Goal: Communication & Community: Answer question/provide support

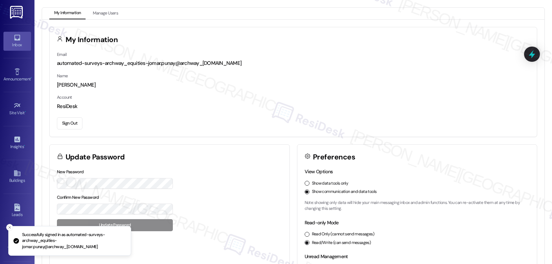
click at [18, 38] on icon at bounding box center [17, 38] width 8 height 8
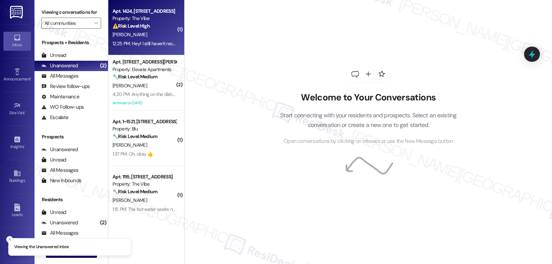
click at [145, 44] on div "12:25 PM: Hey! I still haven't received my washer and dryer, and my dishwasher …" at bounding box center [329, 43] width 432 height 6
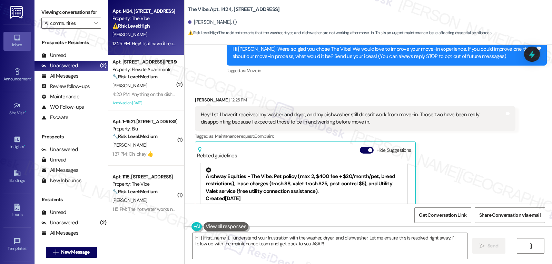
scroll to position [7, 0]
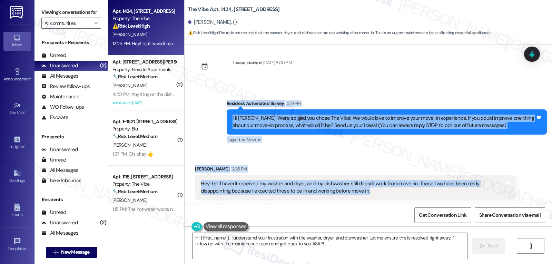
drag, startPoint x: 219, startPoint y: 104, endPoint x: 351, endPoint y: 191, distance: 157.9
click at [351, 191] on div "Lease started Aug 11, 2025 at 8:00 PM Survey, sent via SMS Residesk Automated S…" at bounding box center [369, 124] width 368 height 159
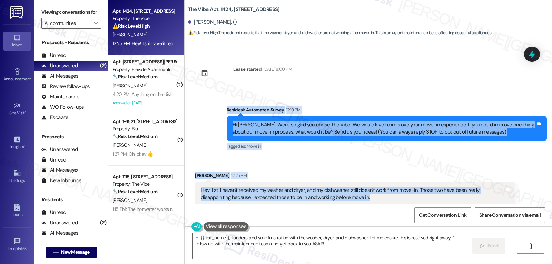
scroll to position [0, 0]
copy div "Residesk Automated Survey 12:19 PM Hi Dallen! We're so glad you chose The Vibe!…"
click at [354, 243] on textarea "Hi {{first_name}}, I understand your frustration with the washer, dryer, and di…" at bounding box center [330, 246] width 275 height 26
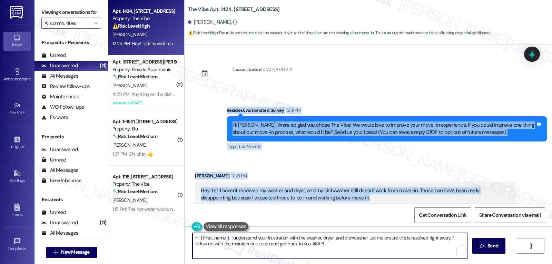
paste textarea "Dallen, thanks for sharing that—I’m really sorry those appliances weren’t ready…"
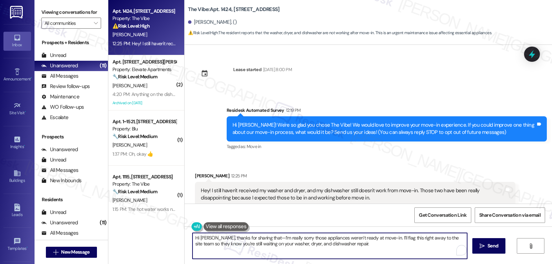
click at [258, 240] on textarea "Hi Dallen, thanks for sharing that—I’m really sorry those appliances weren’t re…" at bounding box center [330, 246] width 275 height 26
click at [353, 246] on textarea "Hi Dallen, thanks for sharing that. I’m really sorry those appliances weren’t r…" at bounding box center [330, 246] width 275 height 26
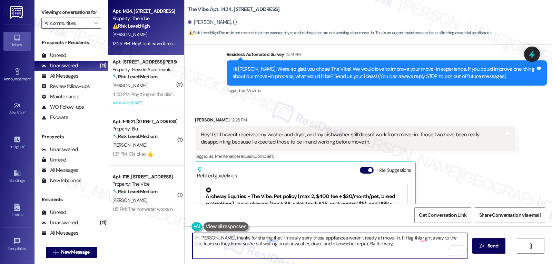
scroll to position [69, 0]
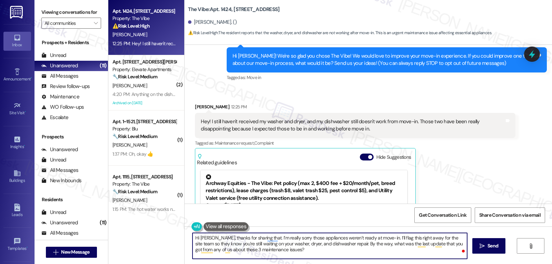
click at [437, 236] on textarea "Hi Dallen, thanks for sharing that. I’m really sorry those appliances weren’t r…" at bounding box center [330, 246] width 275 height 26
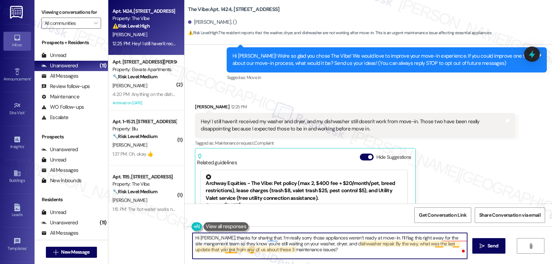
click at [248, 250] on textarea "Hi Dallen, thanks for sharing that. I’m really sorry those appliances weren’t r…" at bounding box center [330, 246] width 275 height 26
click at [299, 249] on textarea "Hi Dallen, thanks for sharing that. I’m really sorry those appliances weren’t r…" at bounding box center [330, 246] width 275 height 26
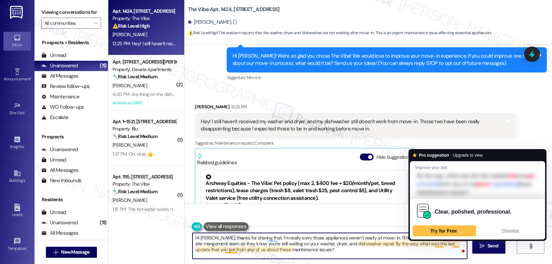
click at [428, 253] on textarea "Hi Dallen, thanks for sharing that. I’m really sorry those appliances weren’t r…" at bounding box center [330, 246] width 275 height 26
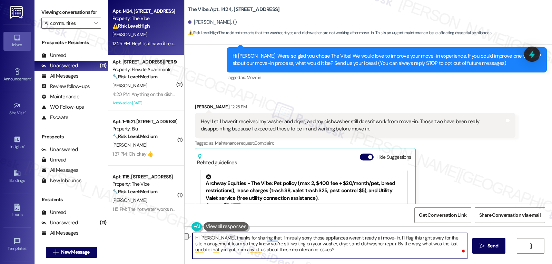
drag, startPoint x: 394, startPoint y: 238, endPoint x: 416, endPoint y: 237, distance: 21.8
click at [416, 237] on textarea "Hi Dallen, thanks for sharing that. I’m really sorry those appliances weren’t r…" at bounding box center [330, 246] width 275 height 26
click at [306, 253] on textarea "Hi [PERSON_NAME], thanks for sharing that. I’m really sorry those appliances we…" at bounding box center [330, 246] width 275 height 26
type textarea "Hi [PERSON_NAME], thanks for sharing that. I’m really sorry those appliances we…"
click at [483, 245] on icon "" at bounding box center [482, 246] width 5 height 6
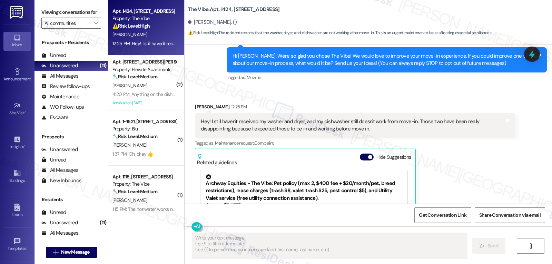
type textarea "Fetching suggested responses. Please feel free to read through the conversation…"
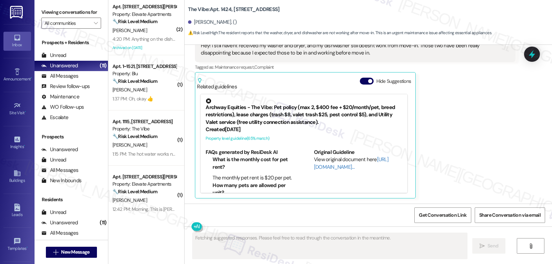
scroll to position [16, 0]
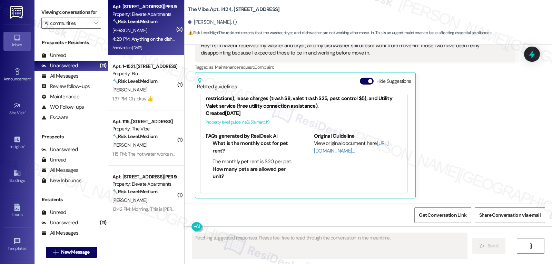
click at [156, 41] on div "4:20 PM: Anything on the dishwasher? 4:20 PM: Anything on the dishwasher?" at bounding box center [151, 39] width 77 height 6
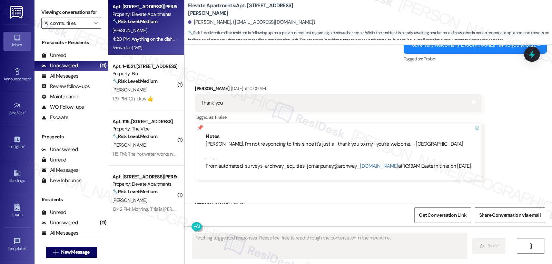
scroll to position [6200, 0]
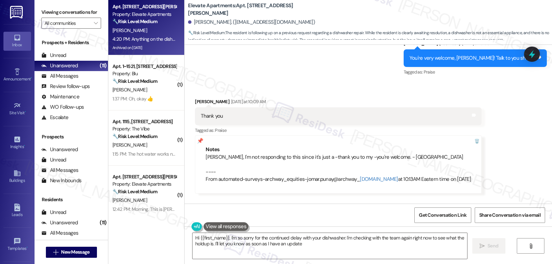
type textarea "Hi {{first_name}}, I'm so sorry for the continued delay with your dishwasher. I…"
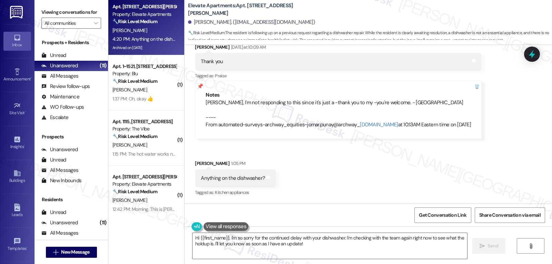
scroll to position [6269, 0]
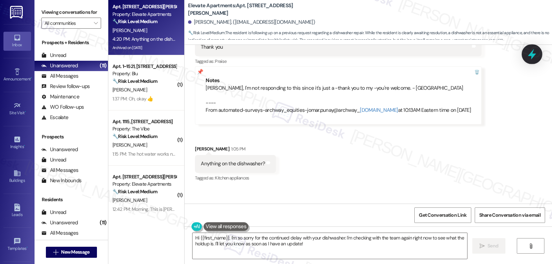
click at [528, 53] on icon at bounding box center [532, 54] width 12 height 12
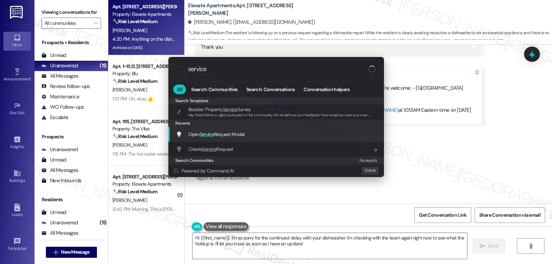
type input "service"
click at [233, 137] on span "Open Service Request Modal" at bounding box center [216, 134] width 56 height 6
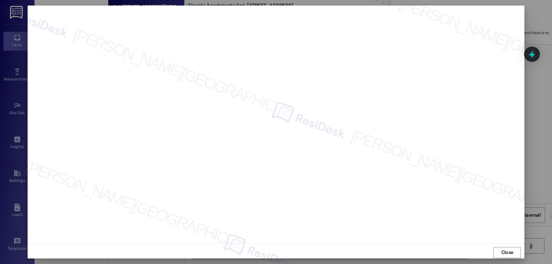
click at [507, 253] on span "Close" at bounding box center [508, 252] width 12 height 7
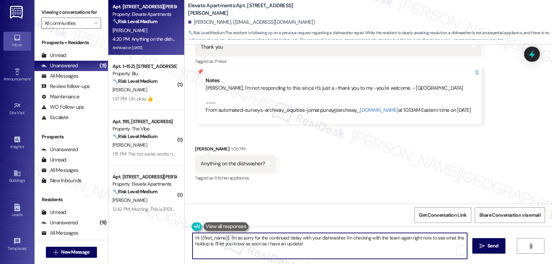
click at [348, 239] on textarea "Hi {{first_name}}, I'm so sorry for the continued delay with your dishwasher. I…" at bounding box center [330, 246] width 275 height 26
click at [196, 244] on textarea "Hi {{first_name}}, I'm so sorry for the continued delay with your dishwasher. I…" at bounding box center [330, 246] width 275 height 26
click at [324, 250] on textarea "Hi {{first_name}}, I'm so sorry for the continued delay with your dishwasher. I…" at bounding box center [330, 246] width 275 height 26
type textarea "Hi {{first_name}}, I'm so sorry for the continued delay with your dishwasher. I…"
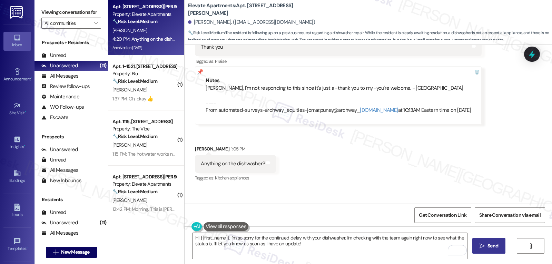
click at [488, 246] on span "Send" at bounding box center [493, 245] width 11 height 7
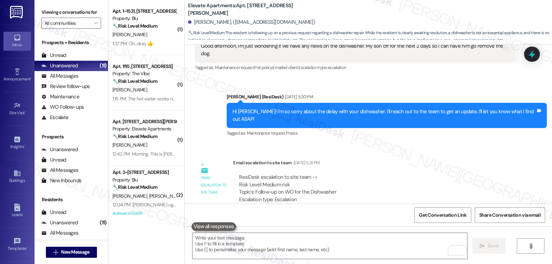
scroll to position [5924, 0]
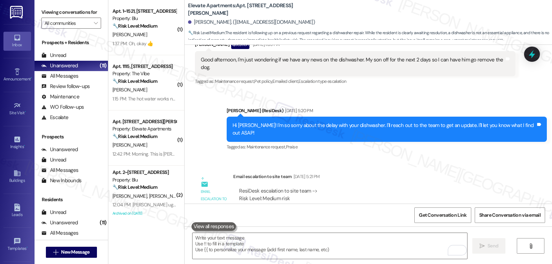
drag, startPoint x: 369, startPoint y: 176, endPoint x: 447, endPoint y: 176, distance: 78.0
click at [447, 217] on div "Subject: [ResiDesk Escalation] (Medium risk) - Action Needed (Follow-up on WO f…" at bounding box center [374, 224] width 270 height 15
copy div "Follow-up on WO for the Dishwasher"
click at [533, 51] on icon at bounding box center [532, 54] width 8 height 11
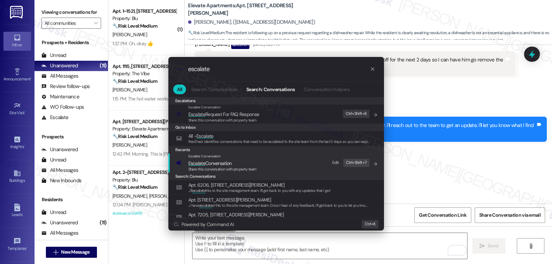
type input "escalate"
click at [226, 163] on span "Escalate Conversation" at bounding box center [209, 163] width 43 height 6
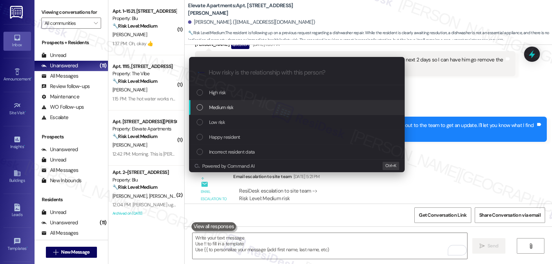
click at [262, 108] on div "Medium risk" at bounding box center [298, 108] width 202 height 8
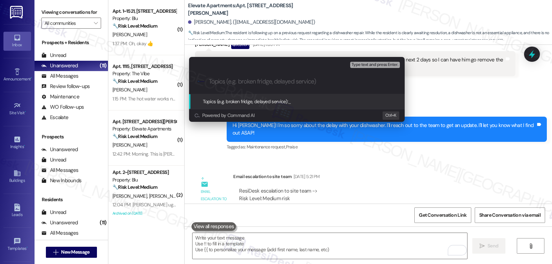
paste input "Follow-up on WO for the Dishwasher"
type input "Follow-up on WO for the Dishwasher"
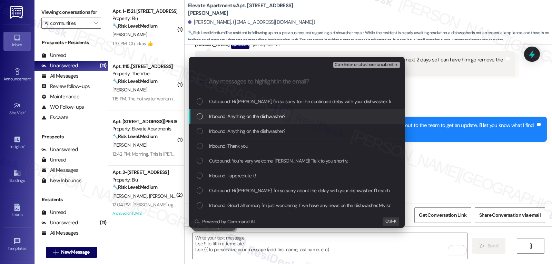
click at [197, 118] on div "List of options" at bounding box center [200, 116] width 6 height 6
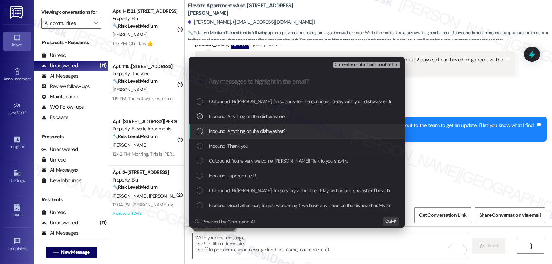
click at [200, 130] on div "List of options" at bounding box center [200, 131] width 6 height 6
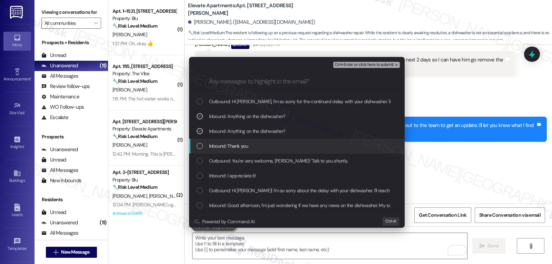
click at [201, 145] on div "List of options" at bounding box center [200, 146] width 6 height 6
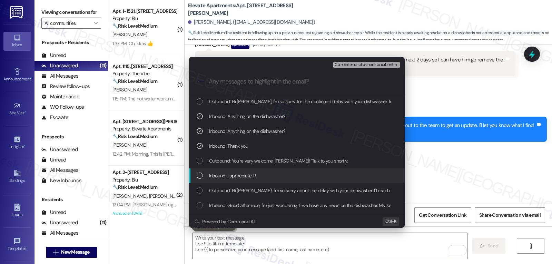
click at [200, 174] on div "List of options" at bounding box center [200, 176] width 6 height 6
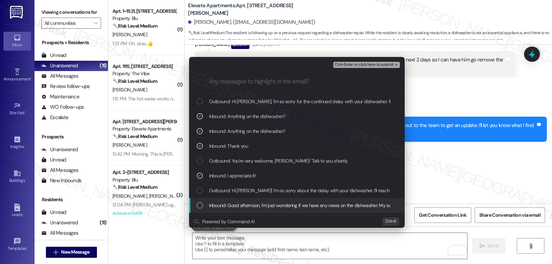
click at [200, 205] on div "List of options" at bounding box center [200, 205] width 6 height 6
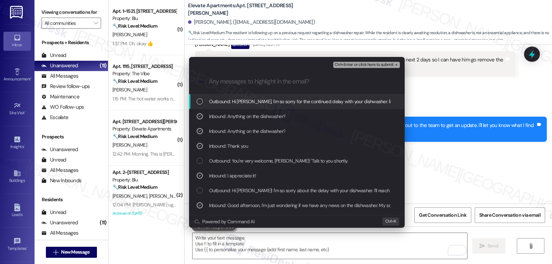
click at [367, 65] on span "Ctrl+Enter or click here to submit" at bounding box center [364, 64] width 59 height 5
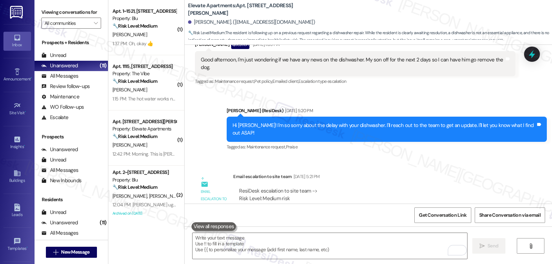
scroll to position [6325, 0]
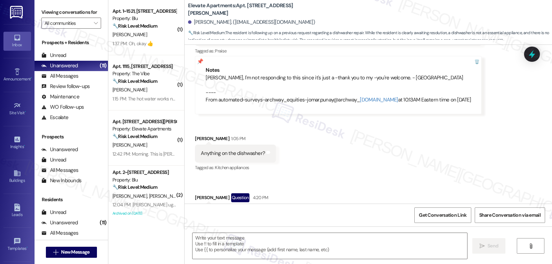
type textarea "Fetching suggested responses. Please feel free to read through the conversation…"
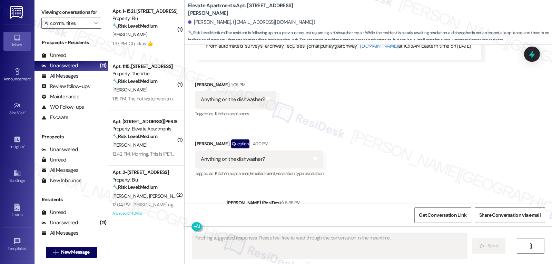
scroll to position [6335, 0]
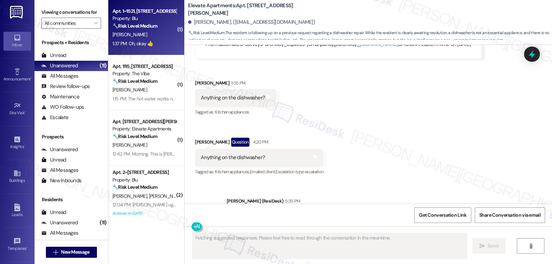
click at [161, 37] on div "V. Cooper" at bounding box center [144, 34] width 65 height 9
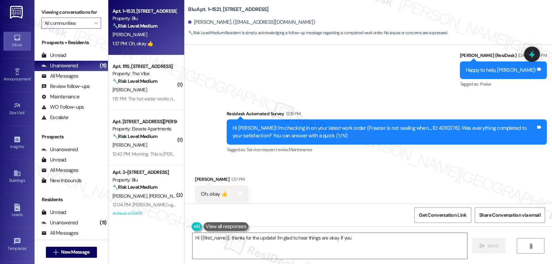
scroll to position [1502, 0]
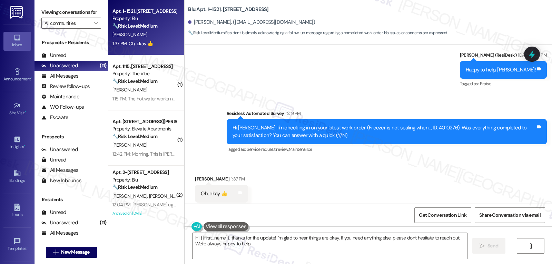
type textarea "Hi {{first_name}}, thanks for the update! I'm glad to hear things are okay. If …"
click at [297, 245] on textarea "Hi {{first_name}}, thanks for the update! I'm glad to hear things are okay. If …" at bounding box center [330, 246] width 275 height 26
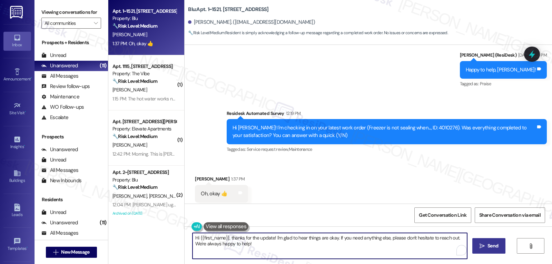
click at [499, 249] on span "Send" at bounding box center [492, 245] width 13 height 7
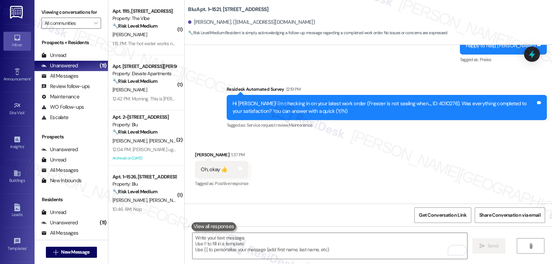
scroll to position [1557, 0]
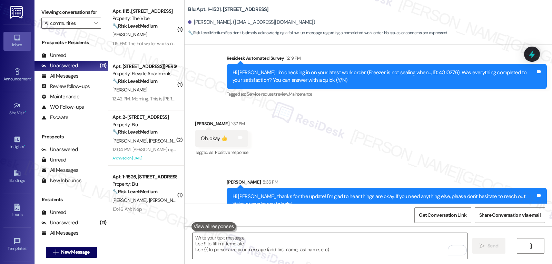
click at [206, 245] on textarea "To enrich screen reader interactions, please activate Accessibility in Grammarl…" at bounding box center [330, 246] width 275 height 26
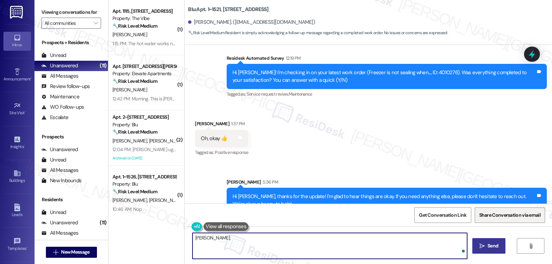
paste textarea "I’d love to know—has your experience at {{property}} been what you expected? Yo…"
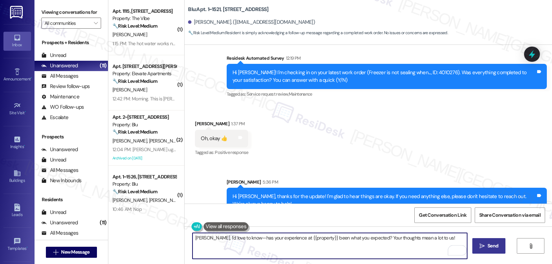
type textarea "Victor, I’d love to know—has your experience at {{property}} been what you expe…"
click at [493, 250] on span "Send" at bounding box center [493, 245] width 11 height 7
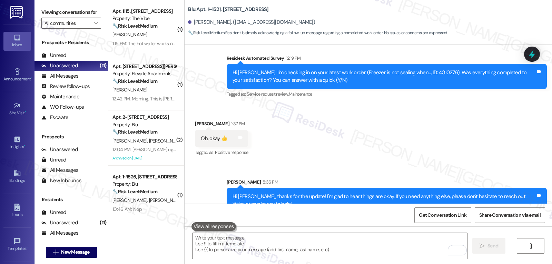
scroll to position [1502, 0]
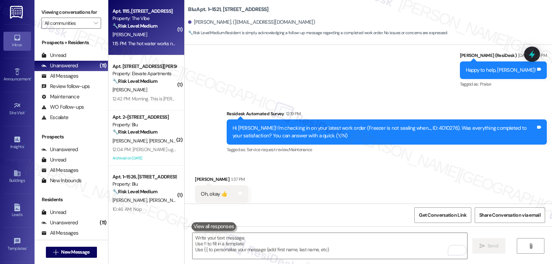
click at [144, 39] on div "1:15 PM: The hot water works now, and it's not leaking out of the handle anymor…" at bounding box center [144, 43] width 65 height 9
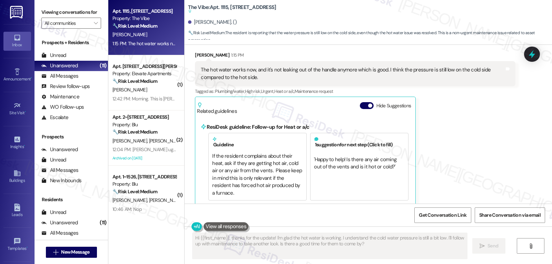
scroll to position [188, 0]
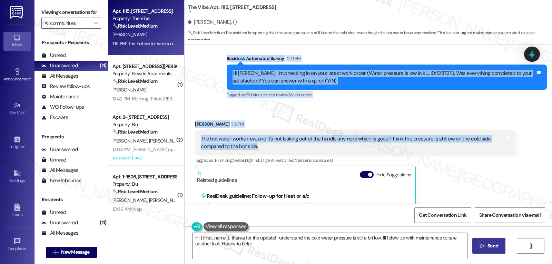
drag, startPoint x: 221, startPoint y: 51, endPoint x: 302, endPoint y: 141, distance: 121.5
click at [302, 141] on div "Lease started Jul 31, 2025 at 8:00 PM Survey, sent via SMS Residesk Automated S…" at bounding box center [369, 124] width 368 height 159
copy div "Residesk Automated Survey 12:19 PM Hi Christopher! I'm checking in on your late…"
click at [272, 249] on textarea "Hi {{first_name}}, thanks for the update! I understand the cold water pressure …" at bounding box center [330, 246] width 275 height 26
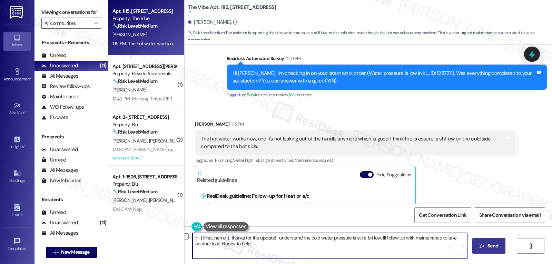
drag, startPoint x: 377, startPoint y: 236, endPoint x: 435, endPoint y: 237, distance: 58.0
click at [435, 237] on textarea "Hi {{first_name}}, thanks for the update! I understand the cold water pressure …" at bounding box center [330, 246] width 275 height 26
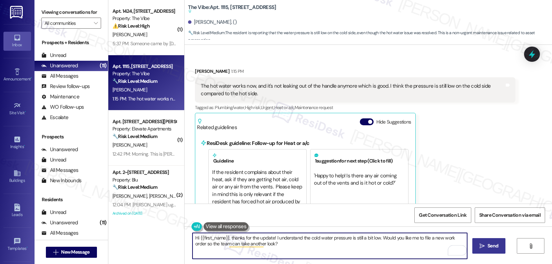
scroll to position [257, 0]
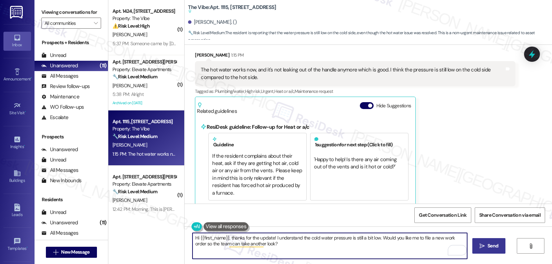
type textarea "Hi {{first_name}}, thanks for the update! I understand the cold water pressure …"
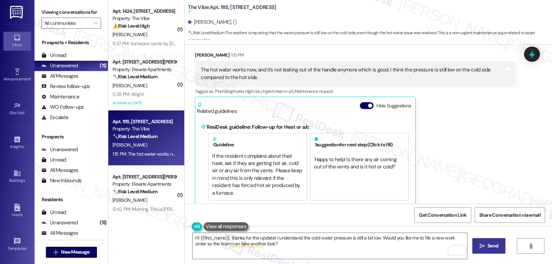
click at [485, 246] on span " Send" at bounding box center [489, 245] width 22 height 7
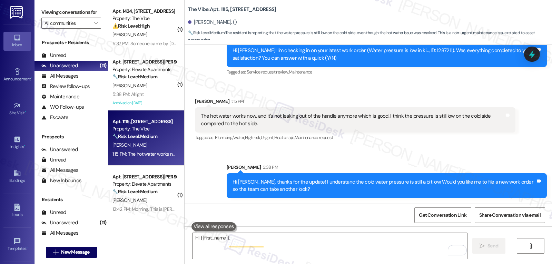
scroll to position [204, 0]
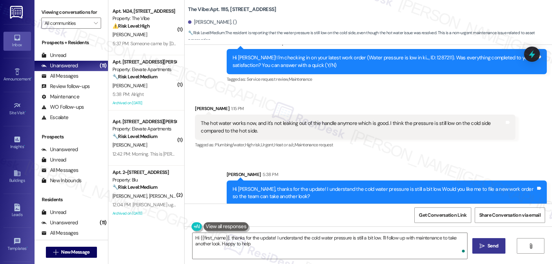
type textarea "Hi {{first_name}}, thanks for the update! I understand the cold water pressure …"
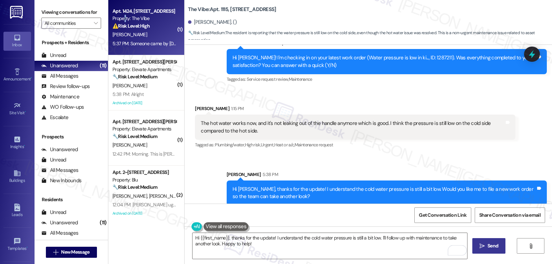
click at [120, 19] on div "Property: The Vibe" at bounding box center [145, 18] width 64 height 7
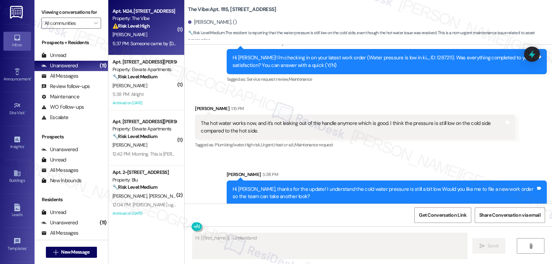
scroll to position [178, 0]
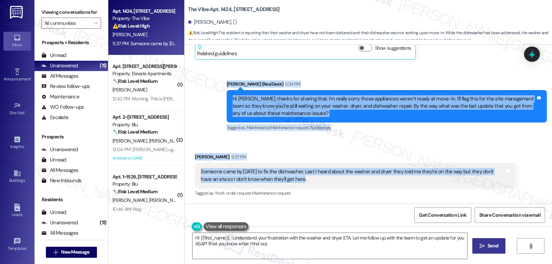
drag, startPoint x: 221, startPoint y: 83, endPoint x: 284, endPoint y: 186, distance: 120.9
click at [284, 186] on div "Lease started Aug 11, 2025 at 8:00 PM Survey, sent via SMS Residesk Automated S…" at bounding box center [369, 124] width 368 height 159
copy div "Sarah (ResiDesk) 5:34 PM Hi Dallen, thanks for sharing that. I’m really sorry t…"
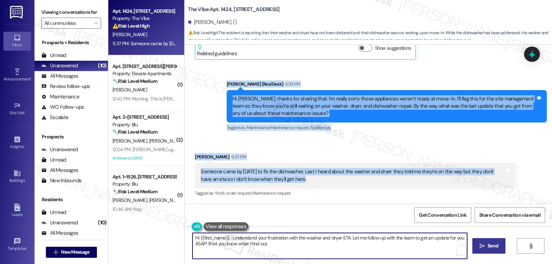
drag, startPoint x: 226, startPoint y: 237, endPoint x: 552, endPoint y: 280, distance: 328.4
click at [552, 264] on html "Inbox Go to Inbox Announcement • Send A Text Announcement Site Visit • Go to Si…" at bounding box center [276, 132] width 552 height 264
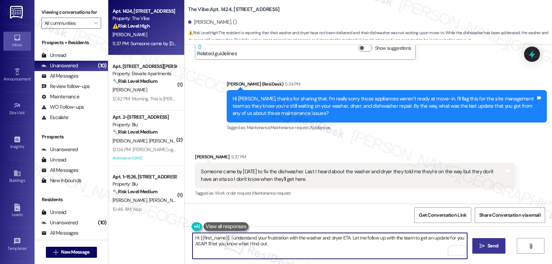
paste textarea "Thanks for the update, Dallen — glad to hear the dishwasher’s been taken care o…"
paste textarea "To enrich screen reader interactions, please activate Accessibility in Grammarl…"
click at [253, 239] on textarea "Thanks for the update, Dallen — glad to hear the dishwasher’s been taken care o…" at bounding box center [330, 246] width 275 height 26
click at [337, 248] on textarea "Thanks for the update, Dallen. I'm glad to hear the dishwasher’s been taken car…" at bounding box center [330, 246] width 275 height 26
click at [456, 246] on textarea "Thanks for the update, Dallen. I'm glad to hear the dishwasher’s been taken car…" at bounding box center [330, 246] width 275 height 26
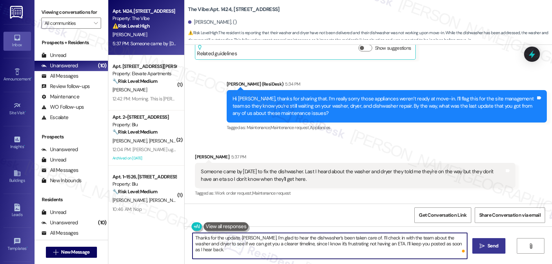
type textarea "Thanks for the update, Dallen. I'm glad to hear the dishwasher’s been taken car…"
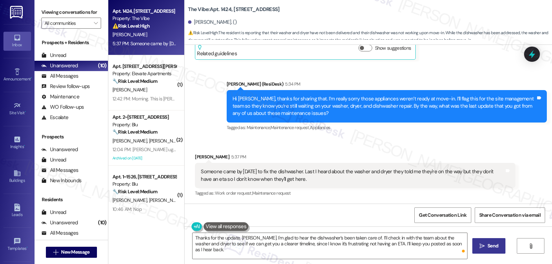
click at [496, 251] on button " Send" at bounding box center [489, 246] width 33 height 16
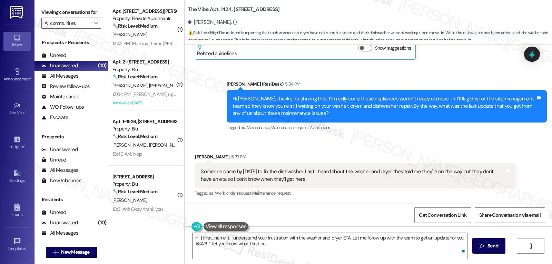
type textarea "Hi {{first_name}}, I understand your frustration with the washer and dryer ETA.…"
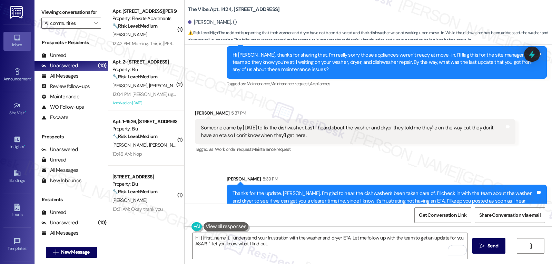
scroll to position [234, 0]
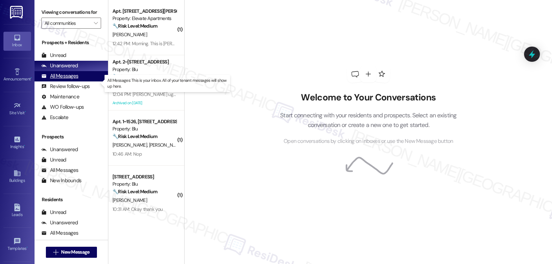
click at [60, 80] on div "All Messages" at bounding box center [59, 75] width 37 height 7
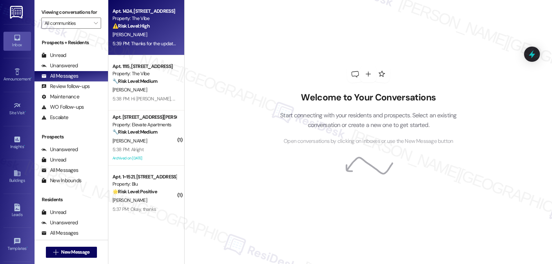
click at [131, 37] on div "[PERSON_NAME]" at bounding box center [144, 34] width 65 height 9
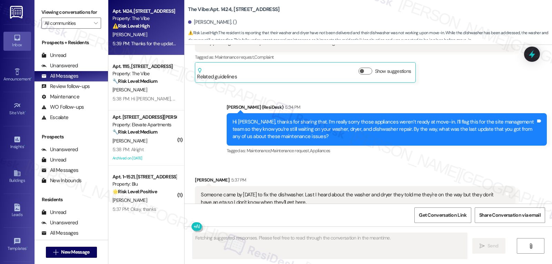
scroll to position [178, 0]
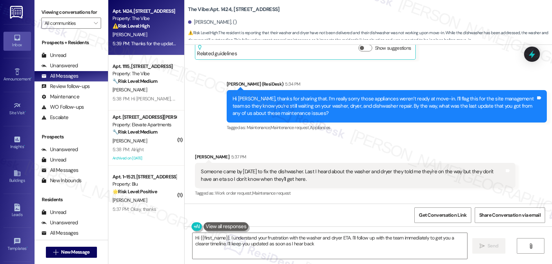
type textarea "Hi {{first_name}}, I understand your frustration with the washer and dryer ETA.…"
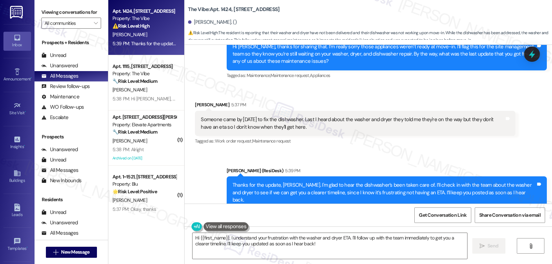
scroll to position [244, 0]
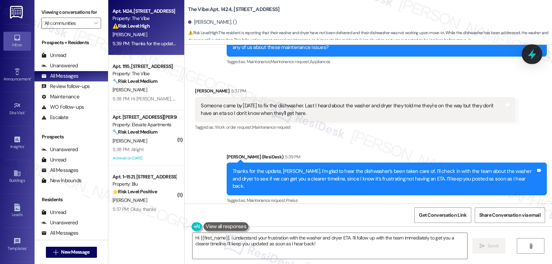
click at [535, 56] on icon at bounding box center [532, 54] width 12 height 12
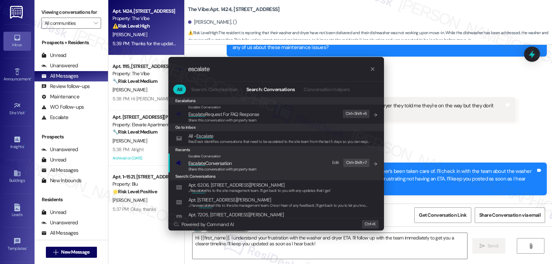
type input "escalate"
click at [221, 168] on div "Share this conversation with property team" at bounding box center [222, 169] width 68 height 6
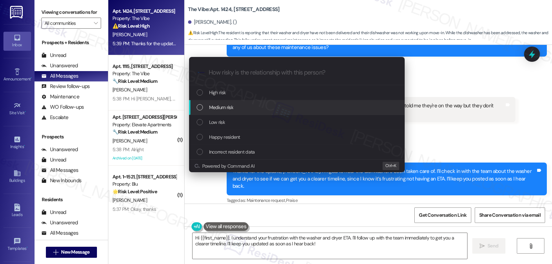
click at [229, 109] on span "Medium risk" at bounding box center [221, 108] width 24 height 8
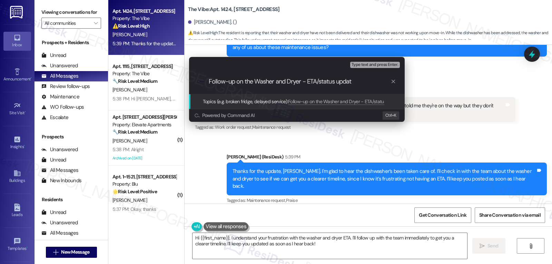
type input "Follow-up on the Washer and Dryer - ETA/status update"
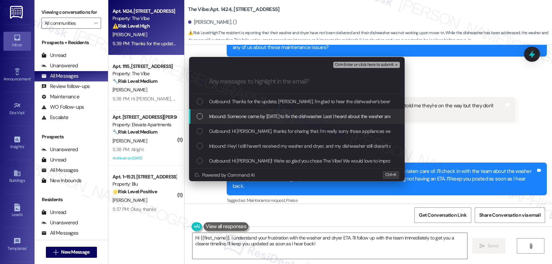
click at [216, 117] on span "Inbound: Someone came by today to fix the dishwasher. Last I heard about the wa…" at bounding box center [402, 117] width 387 height 8
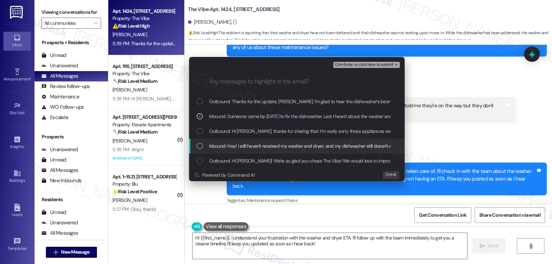
click at [220, 149] on span "Inbound: Hey! I still haven't received my washer and dryer, and my dishwasher s…" at bounding box center [425, 146] width 432 height 8
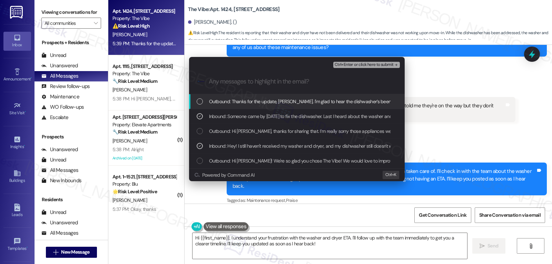
click at [377, 65] on span "Ctrl+Enter or click here to submit" at bounding box center [364, 64] width 59 height 5
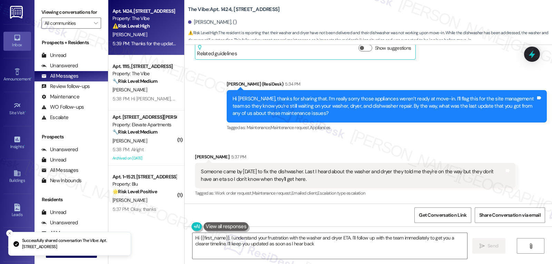
type textarea "Hi {{first_name}}, I understand your frustration with the washer and dryer ETA.…"
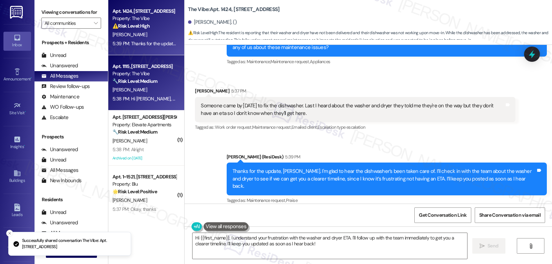
click at [123, 107] on div "Apt. 1115, 1070 Mearns Meadow Blvd Property: The Vibe 🔧 Risk Level: Medium The …" at bounding box center [146, 82] width 76 height 55
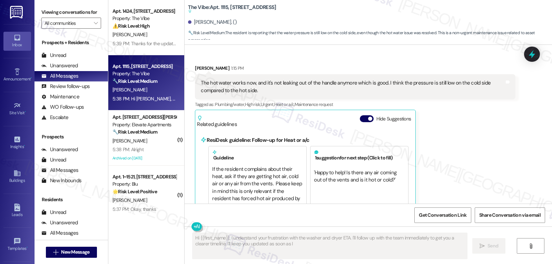
scroll to position [178, 0]
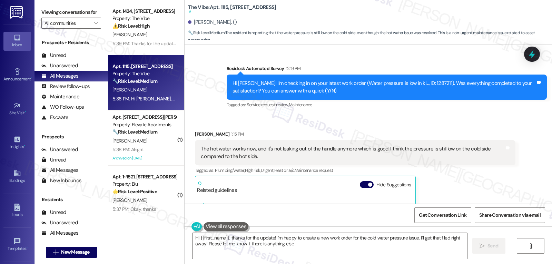
type textarea "Hi {{first_name}}, thanks for the update! I'm happy to create a new work order …"
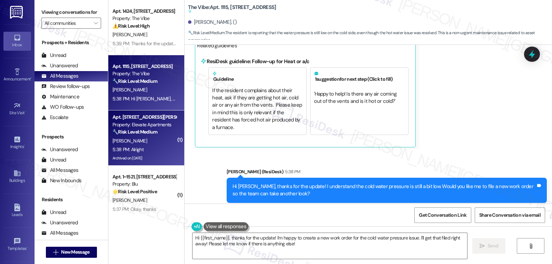
click at [142, 151] on div "5:38 PM: Alright 5:38 PM: Alright" at bounding box center [144, 149] width 65 height 9
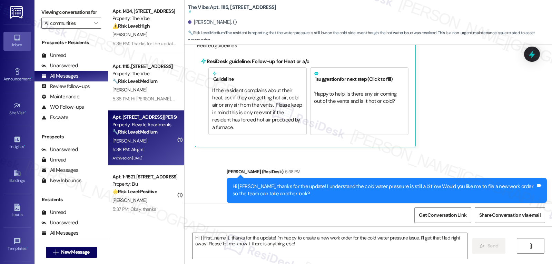
type textarea "Fetching suggested responses. Please feel free to read through the conversation…"
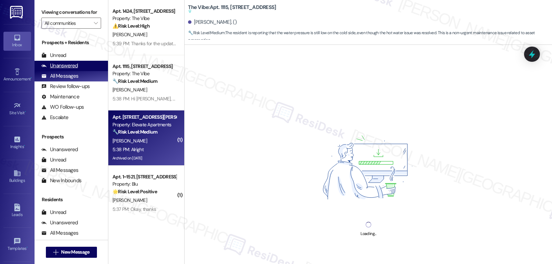
click at [64, 69] on div "Unanswered" at bounding box center [59, 65] width 37 height 7
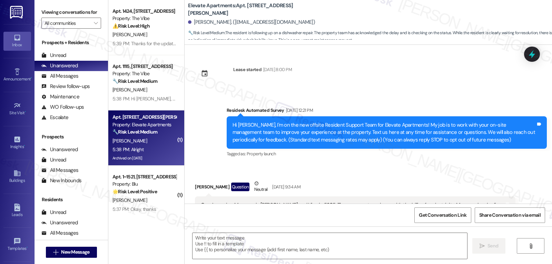
scroll to position [6478, 0]
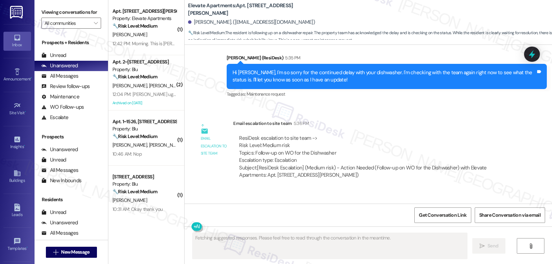
type textarea "Fetching suggested responses. Please feel free to read through the conversation…"
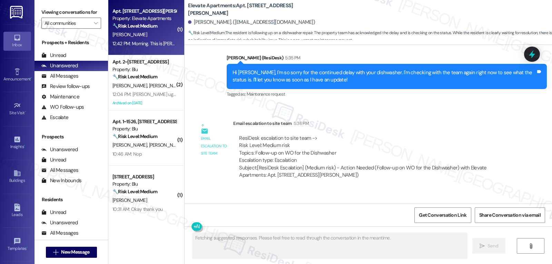
click at [150, 27] on strong "🔧 Risk Level: Medium" at bounding box center [135, 26] width 45 height 6
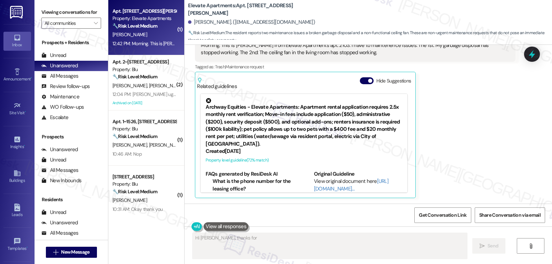
scroll to position [81, 0]
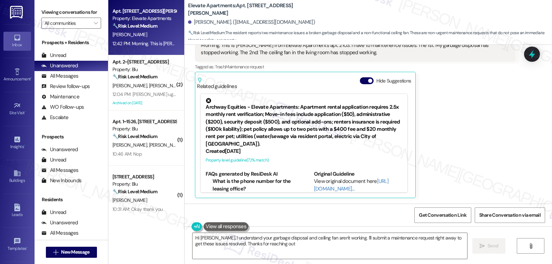
type textarea "Hi Josh, I understand your garbage disposal and ceiling fan aren't working. I'l…"
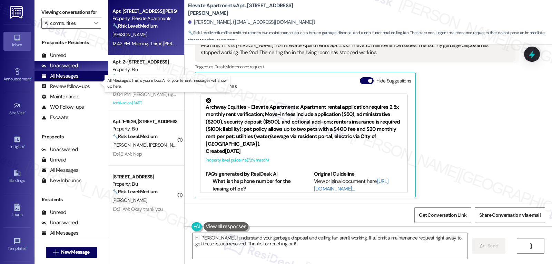
click at [69, 80] on div "All Messages" at bounding box center [59, 75] width 37 height 7
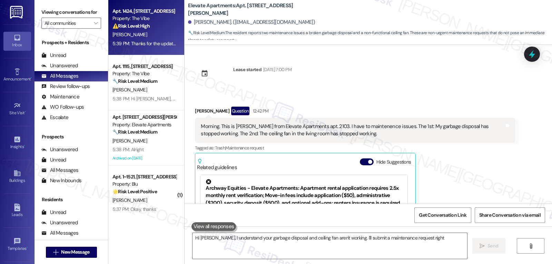
scroll to position [81, 0]
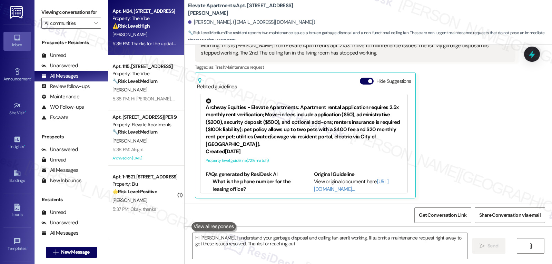
type textarea "Hi Josh, I understand your garbage disposal and ceiling fan aren't working. I'l…"
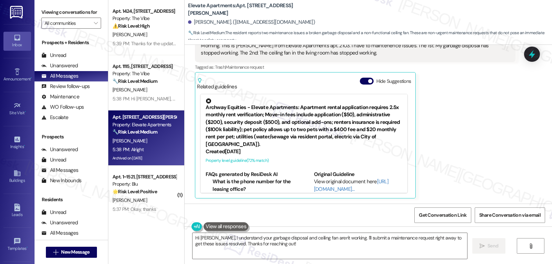
click at [158, 129] on div "🔧 Risk Level: Medium The resident is following up on a dishwasher repair. The p…" at bounding box center [145, 131] width 64 height 7
type textarea "Hi Josh, I understand your garbage disposal and ceiling fan aren't working. I'l…"
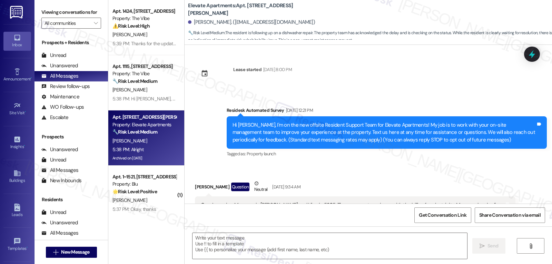
scroll to position [6478, 0]
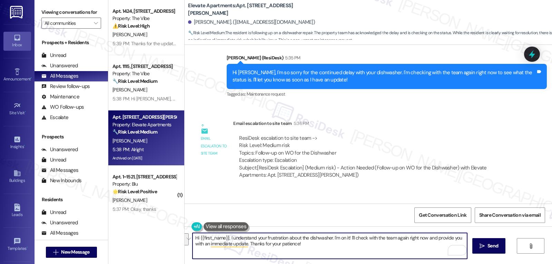
drag, startPoint x: 245, startPoint y: 245, endPoint x: 227, endPoint y: 238, distance: 19.1
click at [227, 238] on textarea "Hi {{first_name}}, I understand your frustration about the dishwasher. I'm on i…" at bounding box center [330, 246] width 275 height 26
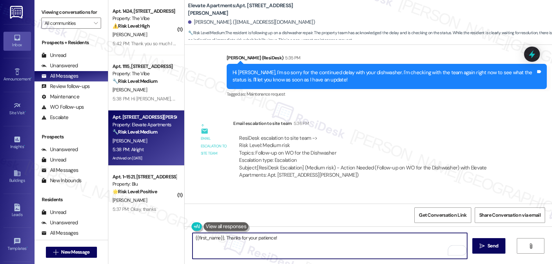
paste textarea "Thanks,"
click at [241, 239] on textarea "Thanks, {{first_name}}, Thanks for your patience!" at bounding box center [330, 246] width 275 height 26
click at [241, 240] on textarea "Thanks, {{first_name}}, Thanks for your patience!" at bounding box center [330, 246] width 275 height 26
drag, startPoint x: 259, startPoint y: 238, endPoint x: 239, endPoint y: 239, distance: 19.7
click at [239, 239] on textarea "Thanks, {{first_name}}, Thanks for your patience!" at bounding box center [330, 246] width 275 height 26
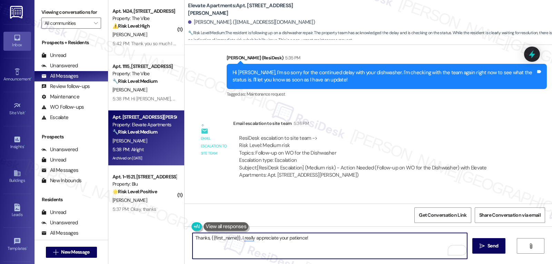
click at [341, 238] on textarea "Thanks, {{first_name}}, I really appreciate your patience!" at bounding box center [330, 246] width 275 height 26
type textarea "Thanks, {{first_name}}, I really appreciate your patience!"
click at [477, 246] on button " Send" at bounding box center [489, 246] width 33 height 16
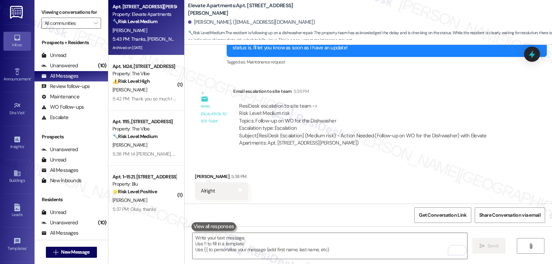
scroll to position [6526, 0]
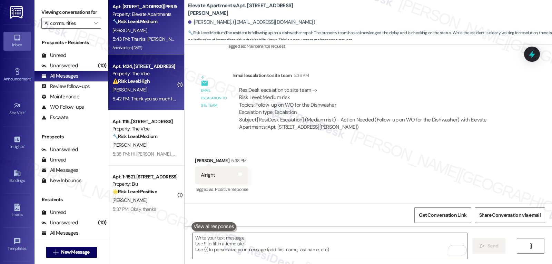
click at [149, 96] on div "5:42 PM: Thank you so much I appreciate It a lot 5:42 PM: Thank you so much I a…" at bounding box center [161, 99] width 96 height 6
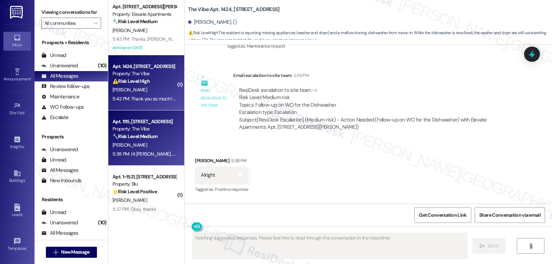
scroll to position [387, 0]
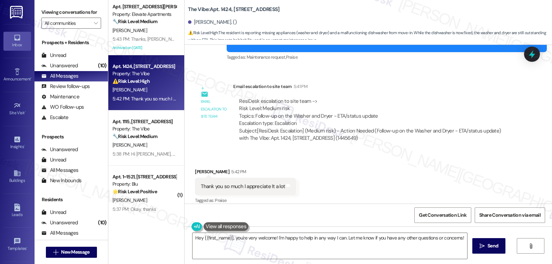
click at [198, 168] on div "Dallen Larson 5:42 PM" at bounding box center [245, 173] width 101 height 10
copy div "Dallen"
click at [239, 252] on textarea "Hey {{first_name}}, you're very welcome! I'm happy to help in any way I can. Le…" at bounding box center [330, 246] width 275 height 26
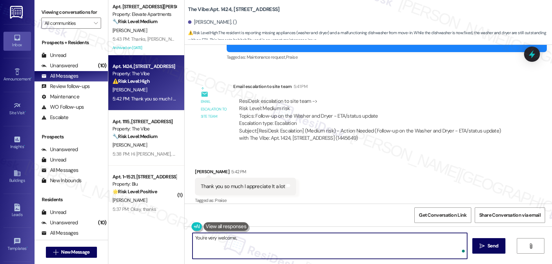
paste textarea "Dallen"
type textarea "You're very welcome, [PERSON_NAME]! Please feel free to reach out anytime!"
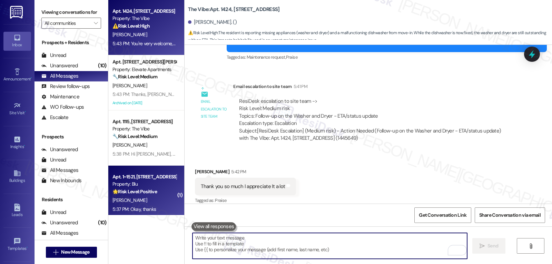
click at [152, 196] on div "Apt. 1~1521, 9500 Dessau Rd Property: Blu 🌟 Risk Level: Positive This conversat…" at bounding box center [144, 184] width 65 height 23
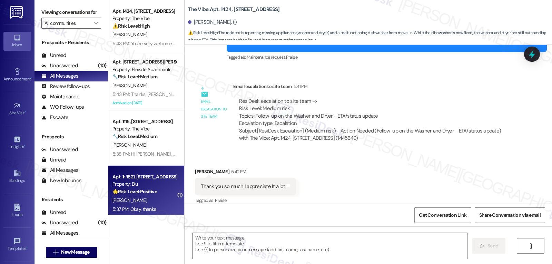
type textarea "Fetching suggested responses. Please feel free to read through the conversation…"
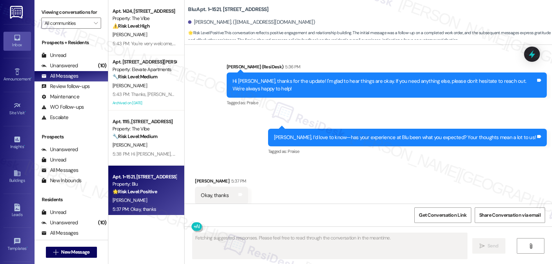
scroll to position [1674, 0]
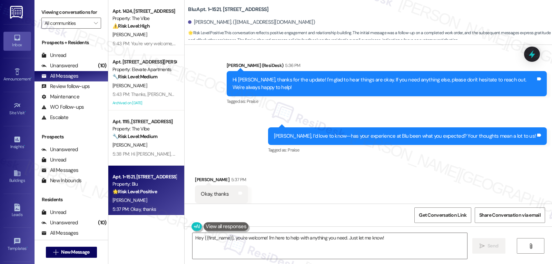
drag, startPoint x: 306, startPoint y: 156, endPoint x: 285, endPoint y: 194, distance: 43.4
drag, startPoint x: 285, startPoint y: 194, endPoint x: 307, endPoint y: 216, distance: 31.2
click at [307, 216] on div "Get Conversation Link Share Conversation via email" at bounding box center [369, 215] width 368 height 23
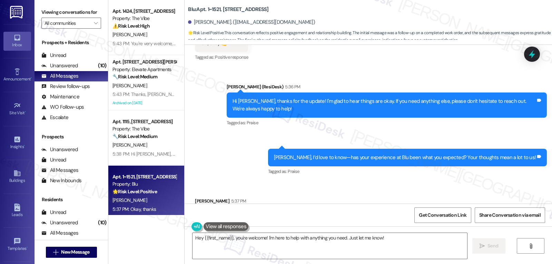
scroll to position [1674, 0]
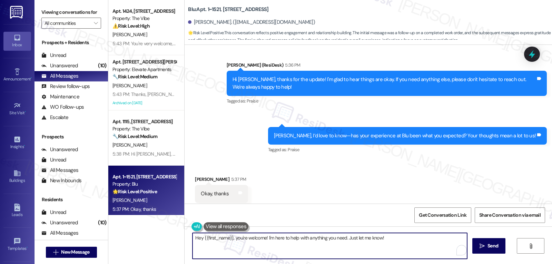
drag, startPoint x: 222, startPoint y: 240, endPoint x: 181, endPoint y: 240, distance: 41.1
click at [185, 241] on div "Hey {{first_name}}, you're welcome! I'm here to help with anything you need. Ju…" at bounding box center [369, 252] width 368 height 52
click at [368, 237] on textarea "You're welcome! I'm here to help with anything you need. Just let me know!" at bounding box center [330, 246] width 275 height 26
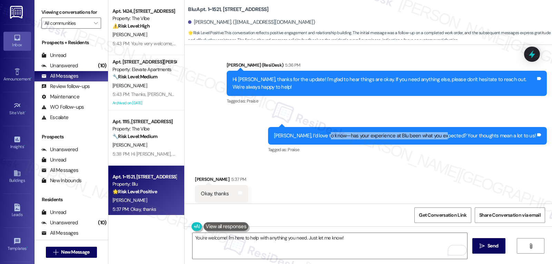
drag, startPoint x: 352, startPoint y: 121, endPoint x: 465, endPoint y: 124, distance: 112.9
click at [465, 132] on div "Victor, I’d love to know—has your experience at Blu been what you expected? You…" at bounding box center [405, 135] width 262 height 7
copy div "has your experience at Blu been what you expected?"
drag, startPoint x: 365, startPoint y: 240, endPoint x: 369, endPoint y: 240, distance: 3.8
click at [368, 240] on textarea "You're welcome! I'm here to help with anything you need. Just let me know!" at bounding box center [330, 246] width 275 height 26
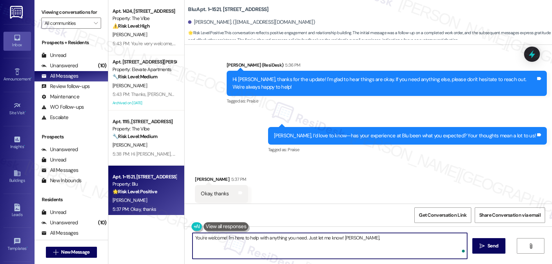
paste textarea "has your experience at Blu been what you expected?"
click at [461, 239] on textarea "You're welcome! I'm here to help with anything you need. Just let me know! Vict…" at bounding box center [330, 246] width 275 height 26
paste textarea "I’d really love to hear what you think."
click at [337, 250] on textarea "You're welcome! I'm here to help with anything you need. Just let me know! Vict…" at bounding box center [330, 246] width 275 height 26
type textarea "You're welcome! I'm here to help with anything you need. Just let me know! Vict…"
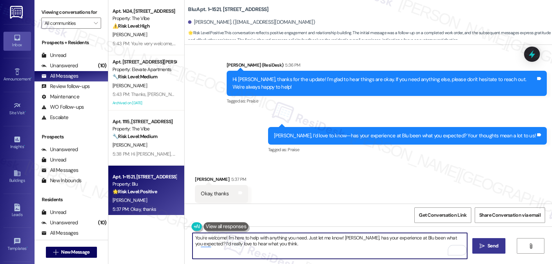
click at [488, 250] on span "Send" at bounding box center [493, 245] width 11 height 7
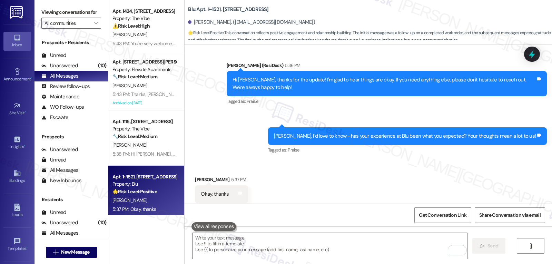
scroll to position [1730, 0]
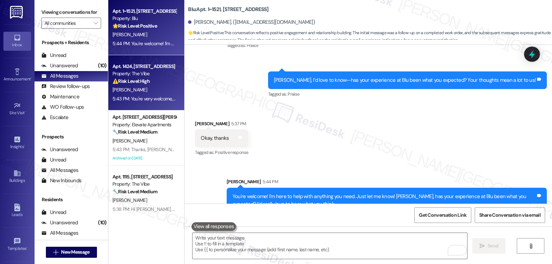
click at [148, 83] on div "⚠️ Risk Level: High The resident is reporting missing appliances (washer and dr…" at bounding box center [145, 81] width 64 height 7
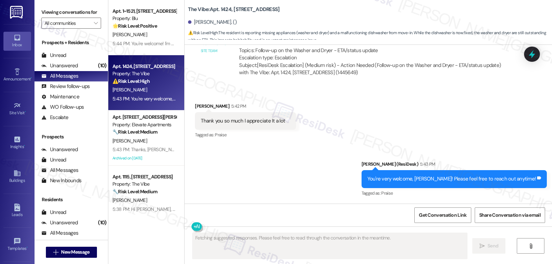
scroll to position [446, 0]
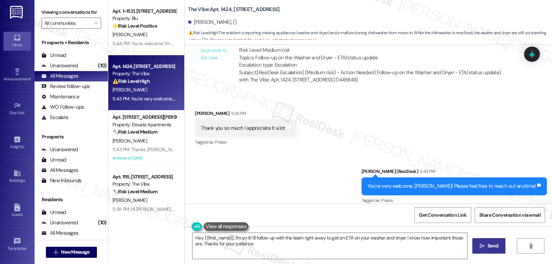
type textarea "Hey {{first_name}}, I'm on it! I'll follow up with the team right away to get a…"
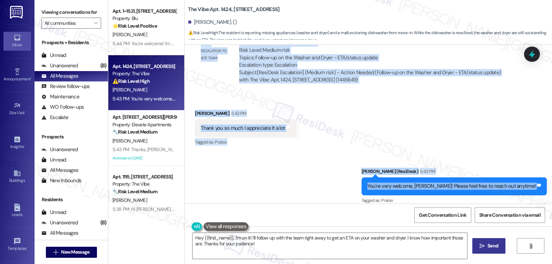
drag, startPoint x: 223, startPoint y: 163, endPoint x: 537, endPoint y: 185, distance: 315.6
click at [537, 185] on div "Lease started [DATE] 8:00 PM Survey, sent via SMS Residesk Automated Survey 12:…" at bounding box center [369, 124] width 368 height 159
copy div "Sarah (ResiDesk) 5:39 PM Thanks for the update, Dallen. I'm glad to hear the di…"
click at [322, 249] on textarea "Hey {{first_name}}, I'm on it! I'll follow up with the team right away to get a…" at bounding box center [330, 246] width 275 height 26
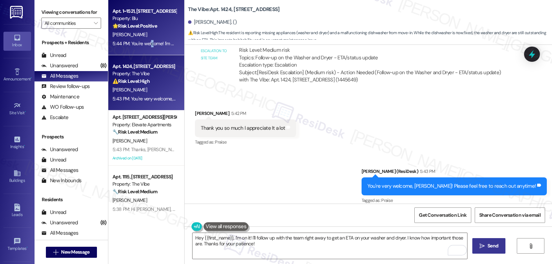
click at [147, 46] on div "5:44 PM: You're welcome! I'm here to help with anything you need. Just let me k…" at bounding box center [305, 43] width 385 height 6
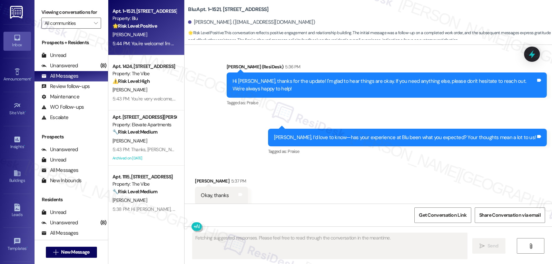
scroll to position [1674, 0]
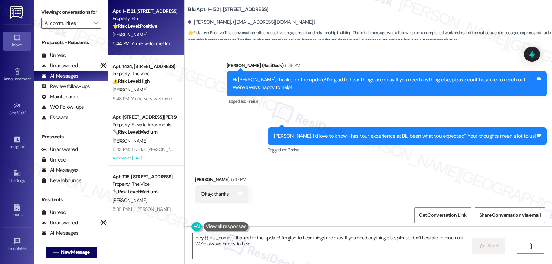
type textarea "Hey {{first_name}}, thanks for the update! I'm glad to hear things are okay. If…"
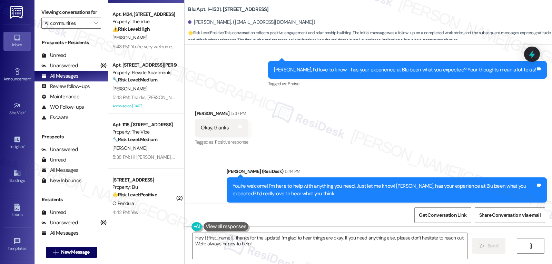
scroll to position [69, 0]
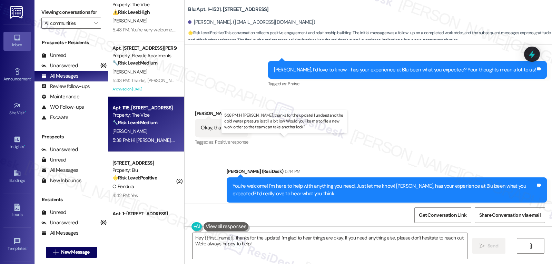
click at [137, 140] on div "5:38 PM: Hi Christopher, thanks for the update! I understand the cold water pre…" at bounding box center [296, 140] width 367 height 6
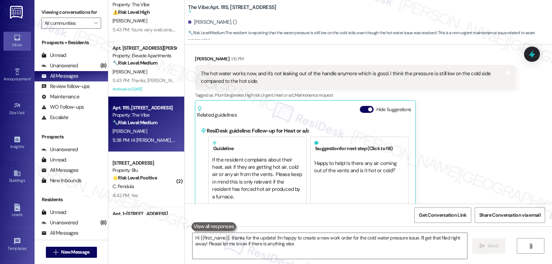
type textarea "Hi {{first_name}}, thanks for the update! I'm happy to create a new work order …"
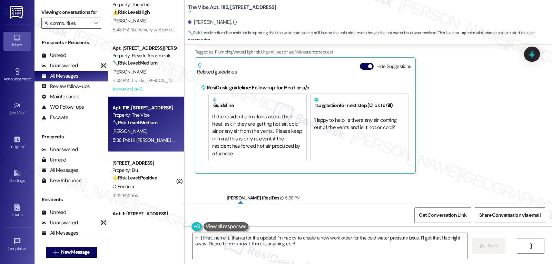
scroll to position [323, 0]
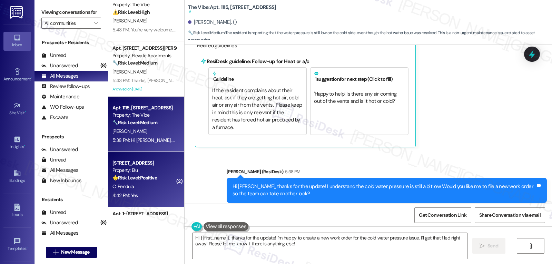
click at [126, 187] on span "C. Pendula" at bounding box center [123, 186] width 21 height 6
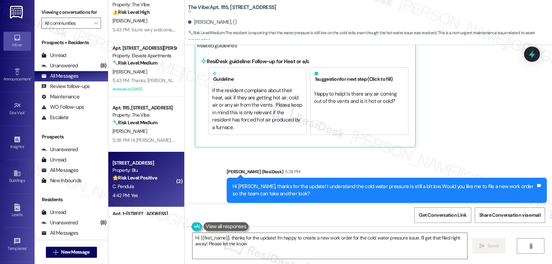
type textarea "Hi {{first_name}}, thanks for the update! I'm happy to create a new work order …"
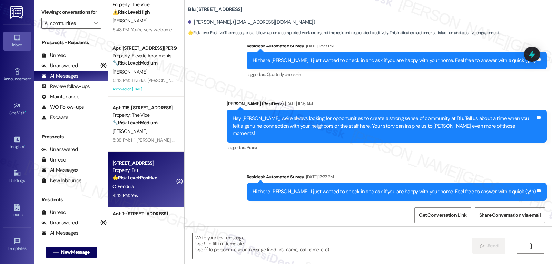
type textarea "Fetching suggested responses. Please feel free to read through the conversation…"
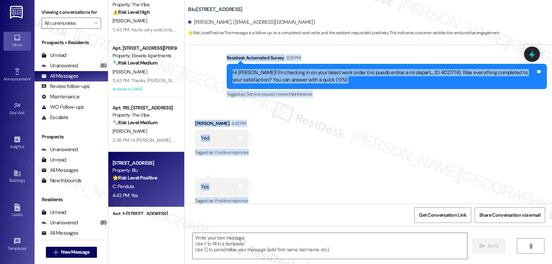
scroll to position [447, 0]
drag, startPoint x: 221, startPoint y: 52, endPoint x: 287, endPoint y: 196, distance: 158.5
click at [284, 201] on div "Lease started Jun 12, 2023 at 8:00 PM Survey, sent via SMS Residesk Automated S…" at bounding box center [369, 124] width 368 height 159
copy div "Residesk Automated Survey 12:19 PM Hi Christian! I'm checking in on your latest…"
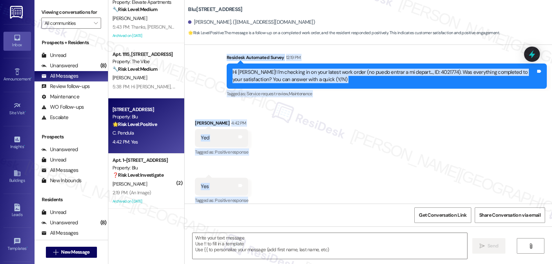
scroll to position [138, 0]
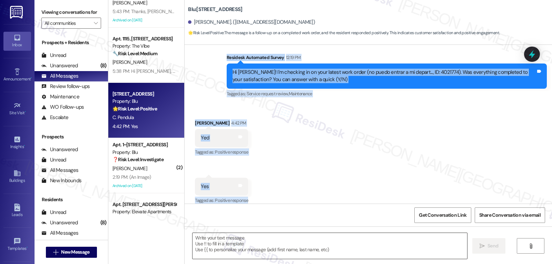
click at [358, 242] on textarea at bounding box center [330, 246] width 275 height 26
paste textarea "Thanks for confirming, Christian! Glad to hear everything’s taken care of. Let …"
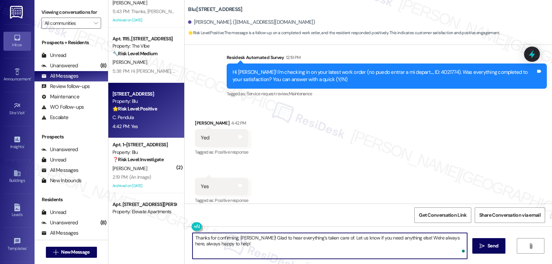
type textarea "Thanks for confirming, Christian! Glad to hear everything’s taken care of. Let …"
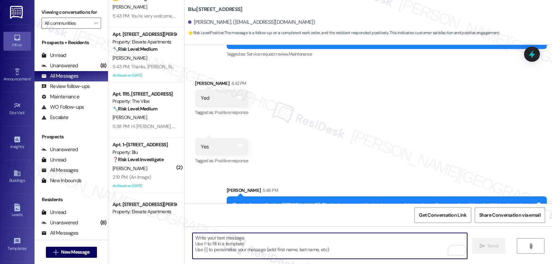
scroll to position [502, 0]
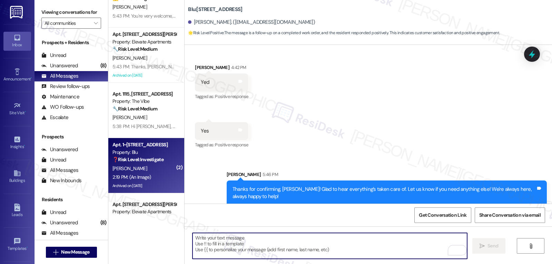
click at [139, 173] on div "Apt. 1~0334, 9500 Dessau Rd Property: Blu ❓ Risk Level: Investigate No message …" at bounding box center [146, 165] width 76 height 55
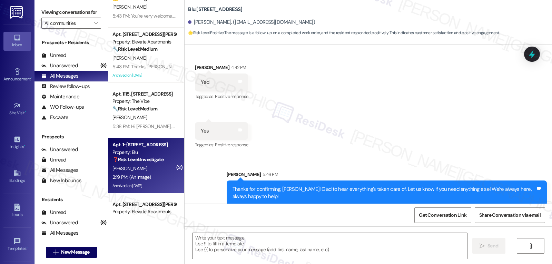
type textarea "Fetching suggested responses. Please feel free to read through the conversation…"
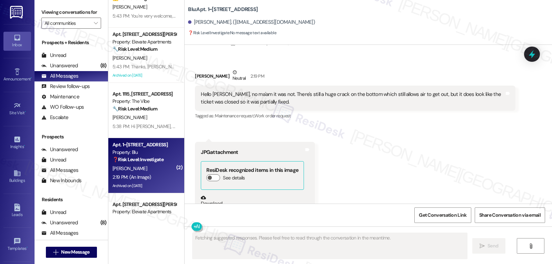
scroll to position [6382, 0]
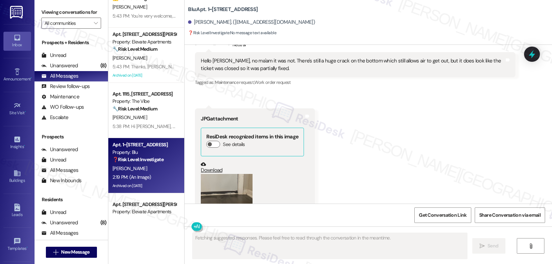
click at [232, 174] on button "Zoom image" at bounding box center [227, 193] width 52 height 39
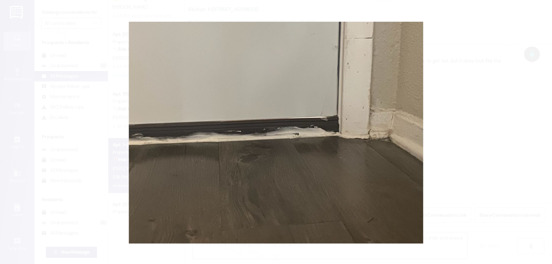
type textarea "Hi {{first_name}}, I understand the crack wasn't fully fixed. I'll reach out to…"
click at [338, 166] on button "Unzoom image" at bounding box center [276, 132] width 552 height 264
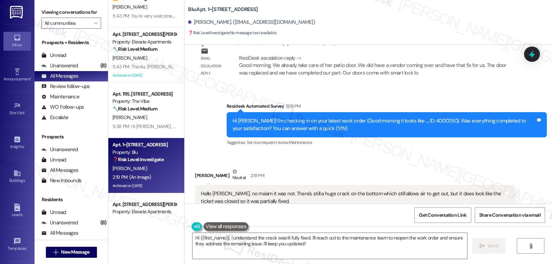
scroll to position [6244, 0]
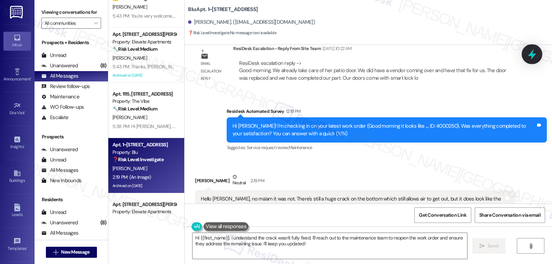
click at [529, 51] on icon at bounding box center [532, 54] width 12 height 12
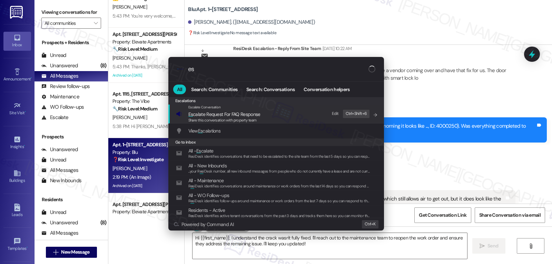
type input "e"
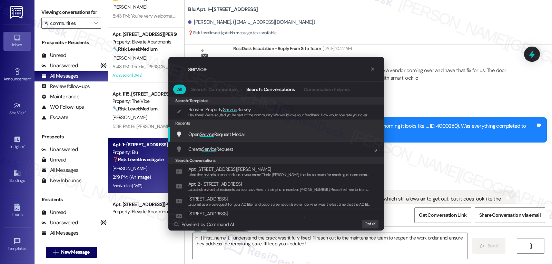
type input "service"
click at [224, 137] on span "Open Service Request Modal" at bounding box center [216, 134] width 56 height 6
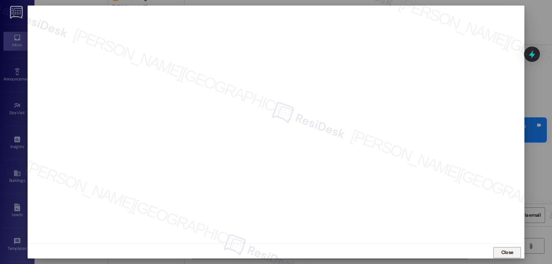
click at [504, 251] on span "Close" at bounding box center [508, 252] width 12 height 7
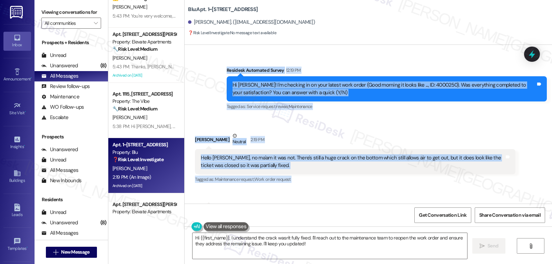
scroll to position [6298, 0]
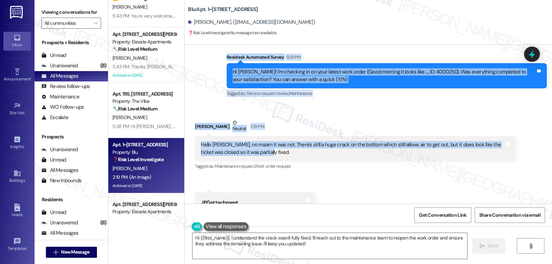
drag, startPoint x: 217, startPoint y: 81, endPoint x: 299, endPoint y: 127, distance: 93.8
click at [299, 127] on div "WO Lease started May 09, 2025 at 8:00 PM Show details Survey, sent via SMS Resi…" at bounding box center [369, 124] width 368 height 159
copy div "Residesk Automated Survey 12:19 PM Hi Crystal! I'm checking in on your latest w…"
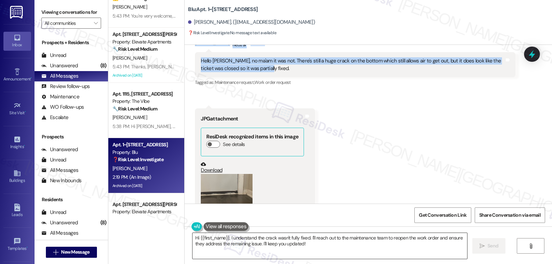
click at [347, 237] on textarea "Hi {{first_name}}, I understand the crack wasn't fully fixed. I'll reach out to…" at bounding box center [330, 246] width 275 height 26
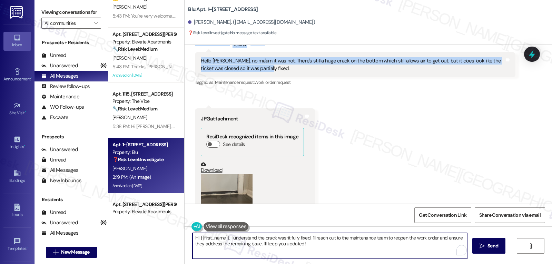
click at [347, 237] on textarea "Hi {{first_name}}, I understand the crack wasn't fully fixed. I'll reach out to…" at bounding box center [330, 246] width 275 height 26
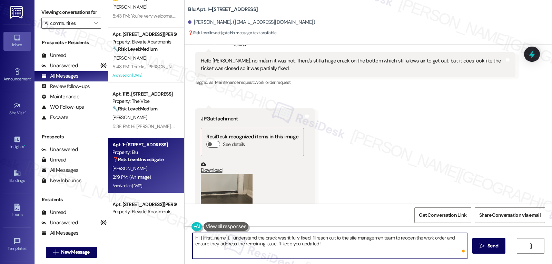
type textarea "Hi {{first_name}}, I understand the crack wasn't fully fixed. I'll reach out to…"
drag, startPoint x: 397, startPoint y: 239, endPoint x: 376, endPoint y: 248, distance: 23.3
click at [376, 248] on textarea "Hi {{first_name}}, I understand the crack wasn't fully fixed. I'll reach out to…" at bounding box center [330, 246] width 275 height 26
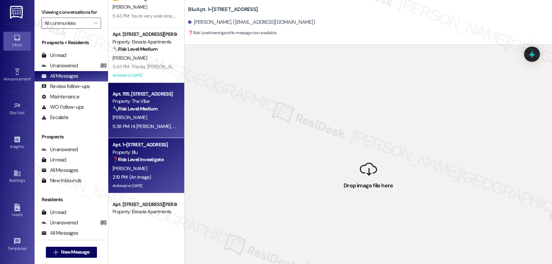
click at [144, 113] on div "🔧 Risk Level: Medium The resident is reporting that the water pressure is still…" at bounding box center [145, 108] width 64 height 7
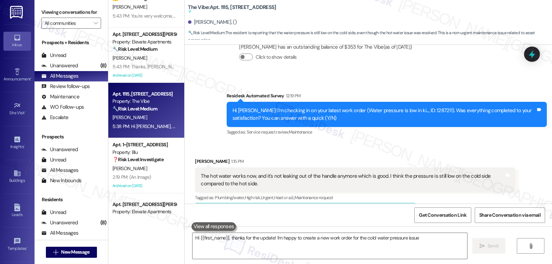
scroll to position [257, 0]
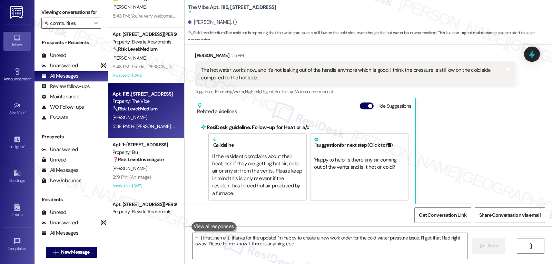
type textarea "Hi {{first_name}}, thanks for the update! I'm happy to create a new work order …"
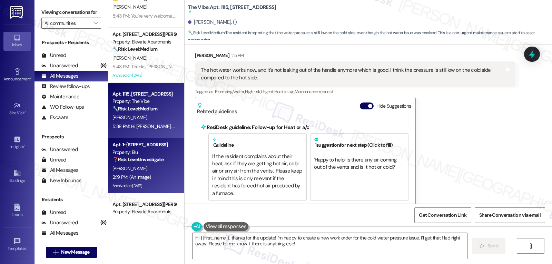
click at [167, 188] on div "Archived on 07/18/2025" at bounding box center [144, 186] width 65 height 9
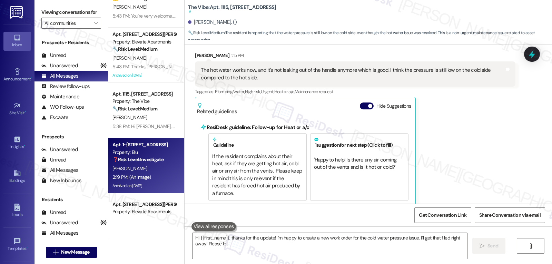
type textarea "Hi {{first_name}}, thanks for the update! I'm happy to create a new work order …"
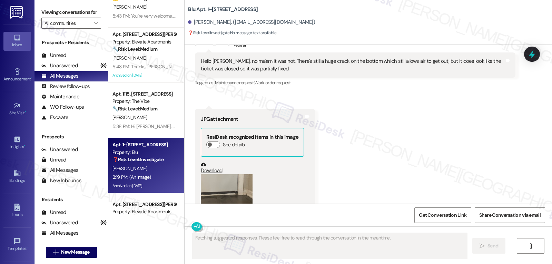
scroll to position [6382, 0]
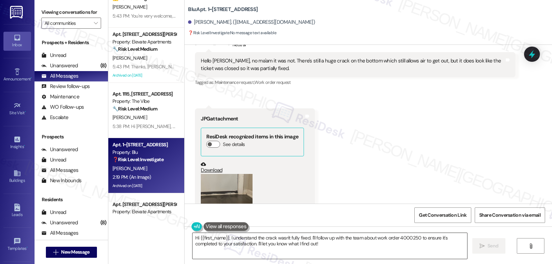
click at [348, 241] on textarea "Hi {{first_name}}, I understand the crack wasn't fully fixed. I'll follow up wi…" at bounding box center [330, 246] width 275 height 26
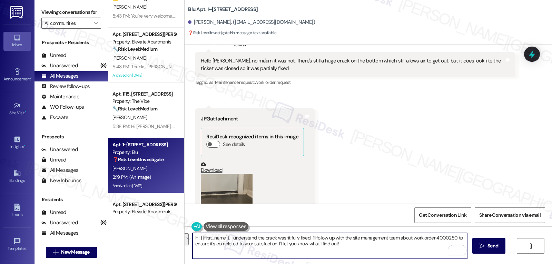
drag, startPoint x: 395, startPoint y: 238, endPoint x: 210, endPoint y: 246, distance: 185.9
click at [210, 246] on textarea "Hi {{first_name}}, I understand the crack wasn't fully fixed. I'll follow up wi…" at bounding box center [330, 246] width 275 height 26
click at [306, 238] on textarea "Hi {{first_name}}, I understand the crack wasn't fully fixed. I'll follow up wi…" at bounding box center [330, 246] width 275 height 26
click at [440, 239] on textarea "Hi {{first_name}}, I understand the crack wasn't fully fixed. I'll follow up wi…" at bounding box center [330, 246] width 275 height 26
type textarea "Hi {{first_name}}, I understand the crack wasn't fully fixed. I'll follow up wi…"
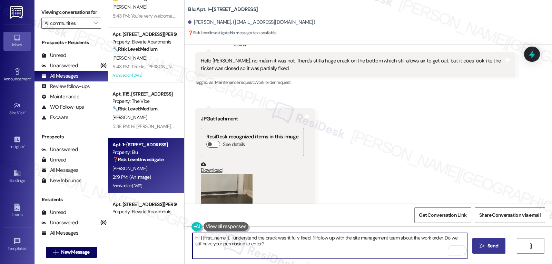
click at [484, 244] on icon "" at bounding box center [482, 246] width 5 height 6
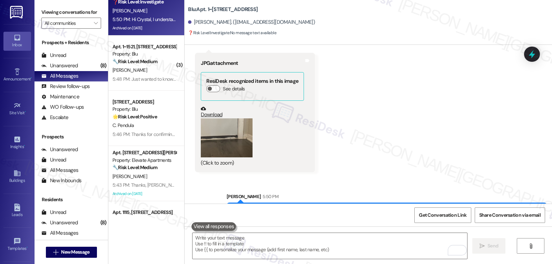
scroll to position [0, 0]
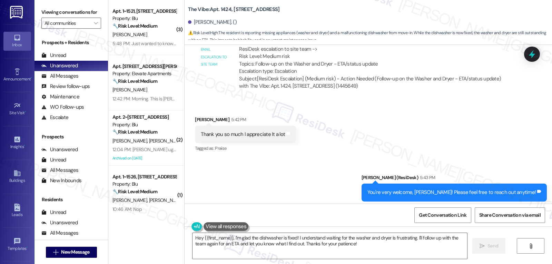
scroll to position [370, 0]
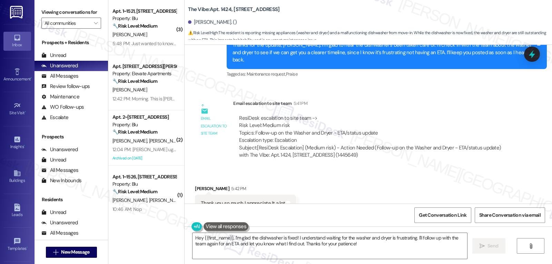
click at [195, 185] on div "[PERSON_NAME] 5:42 PM" at bounding box center [245, 190] width 101 height 10
click at [195, 185] on div "Dallen Larson 5:42 PM" at bounding box center [245, 190] width 101 height 10
copy div "[PERSON_NAME]"
click at [233, 248] on textarea "Hey {{first_name}}, I'm glad the dishwasher is fixed! I understand waiting for …" at bounding box center [330, 246] width 275 height 26
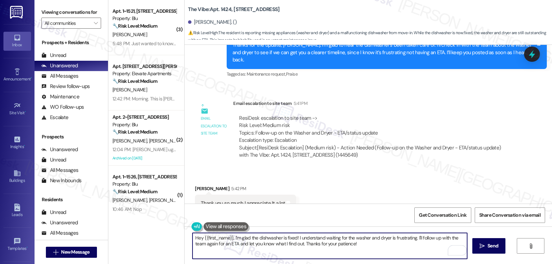
paste textarea "[PERSON_NAME]"
click at [338, 256] on textarea "Dallen, I was informed by the site management team that maintenance is taking c…" at bounding box center [330, 246] width 275 height 26
type textarea "Dallen, I was informed by the site management team that maintenance is taking c…"
click at [475, 245] on button " Send" at bounding box center [489, 246] width 33 height 16
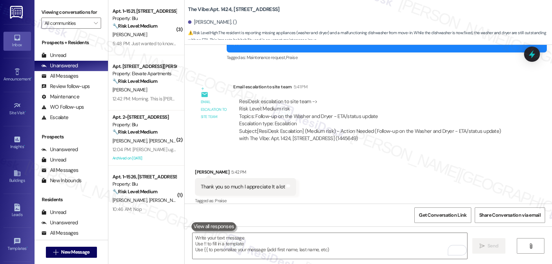
scroll to position [564, 0]
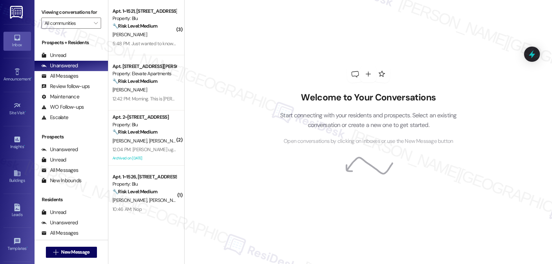
click at [147, 38] on div "[PERSON_NAME]" at bounding box center [144, 34] width 65 height 9
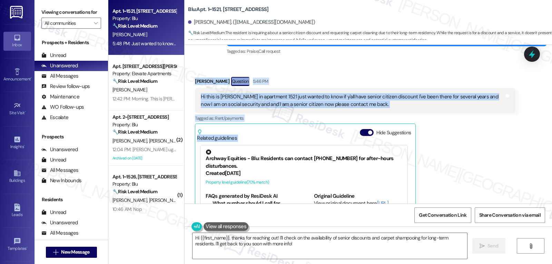
scroll to position [1920, 0]
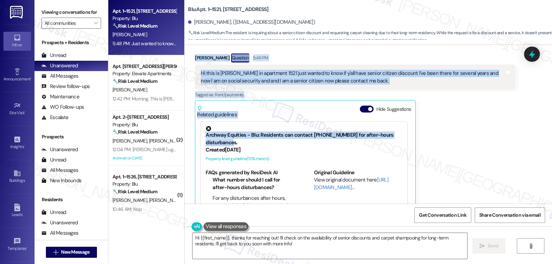
drag, startPoint x: 188, startPoint y: 111, endPoint x: 265, endPoint y: 124, distance: 78.4
click at [262, 127] on div "Received via SMS Victor Cooper Question 5:46 PM Hi this is Victor in apartment …" at bounding box center [355, 139] width 331 height 183
click at [362, 106] on button "Hide Suggestions" at bounding box center [367, 109] width 14 height 7
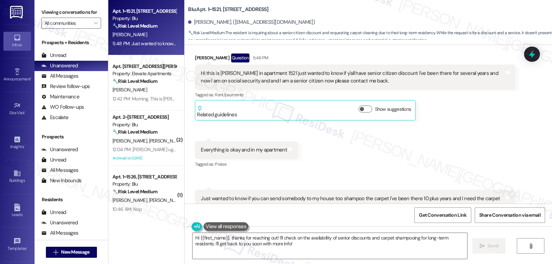
click at [448, 119] on div "Received via SMS Victor Cooper Question 5:46 PM Hi this is Victor in apartment …" at bounding box center [369, 144] width 368 height 213
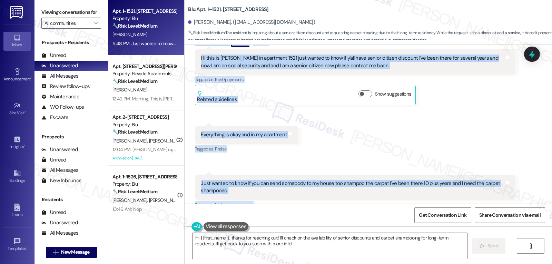
scroll to position [1953, 0]
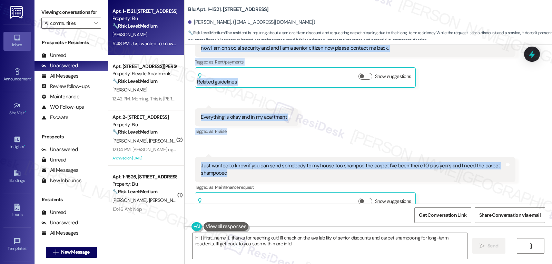
drag, startPoint x: 188, startPoint y: 112, endPoint x: 259, endPoint y: 157, distance: 83.0
click at [259, 157] on div "Received via SMS Victor Cooper Question 5:46 PM Hi this is Victor in apartment …" at bounding box center [369, 111] width 368 height 213
copy div "Victor Cooper Question 5:46 PM Hi this is Victor in apartment 1521 just wanted …"
click at [316, 240] on textarea "Hi {{first_name}}, thanks for reaching out! I'll check on the availability of s…" at bounding box center [330, 246] width 275 height 26
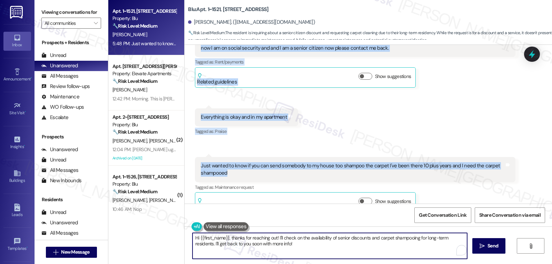
paste textarea "Victor, thank you for reaching out and for being such a long-time resident—we r…"
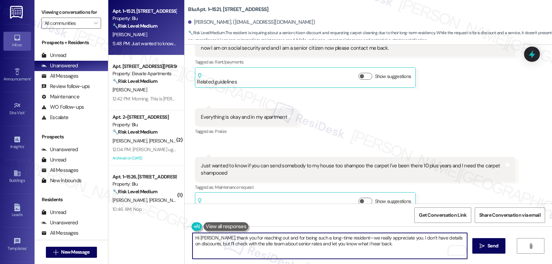
click at [342, 239] on textarea "Hi Victor, thank you for reaching out and for being such a long-time resident—w…" at bounding box center [330, 246] width 275 height 26
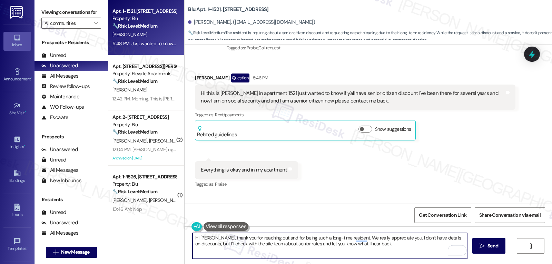
scroll to position [1884, 0]
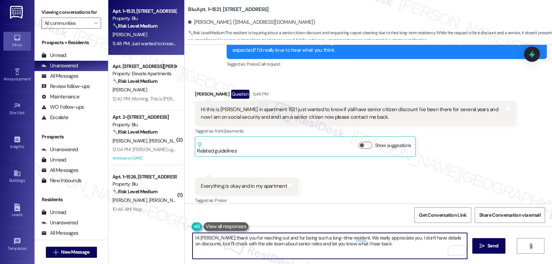
click at [374, 244] on textarea "Hi Victor, thank you for reaching out and for being such a long-time resident. …" at bounding box center [330, 246] width 275 height 26
click at [430, 246] on textarea "Hi Victor, thank you for reaching out and for being such a long-time resident. …" at bounding box center [330, 246] width 275 height 26
paste textarea "for your apartment since you’ve been there for many years. I’ll keep you posted…"
click at [383, 251] on textarea "Hi Victor, thank you for reaching out and for being such a long-time resident. …" at bounding box center [330, 246] width 275 height 26
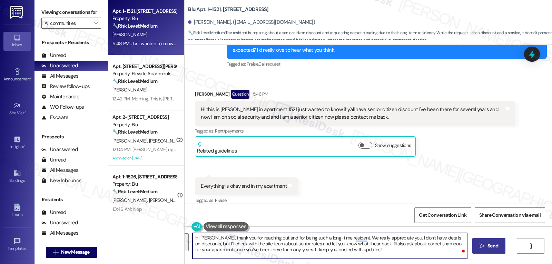
type textarea "Hi Victor, thank you for reaching out and for being such a long-time resident. …"
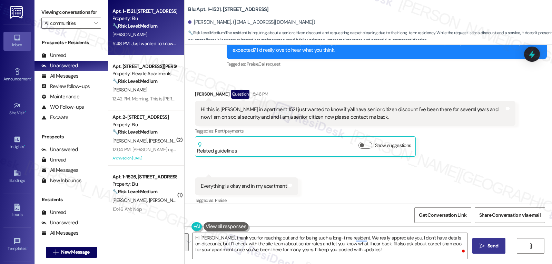
click at [489, 251] on button " Send" at bounding box center [489, 246] width 33 height 16
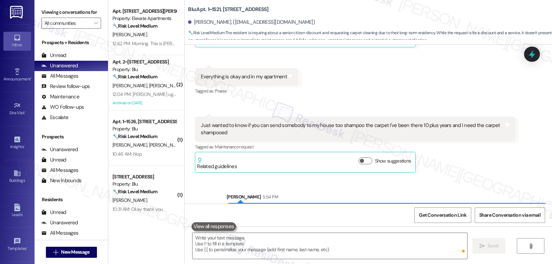
scroll to position [2016, 0]
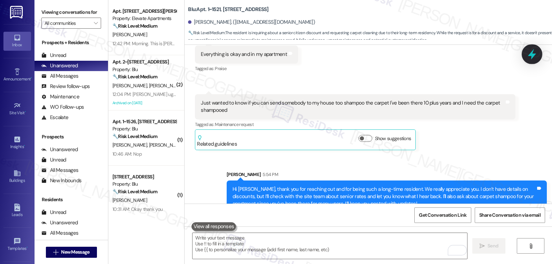
click at [534, 54] on icon at bounding box center [532, 54] width 8 height 11
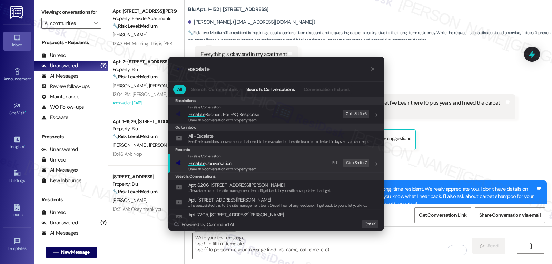
type input "escalate"
click at [220, 170] on span "Share this conversation with property team" at bounding box center [222, 169] width 68 height 5
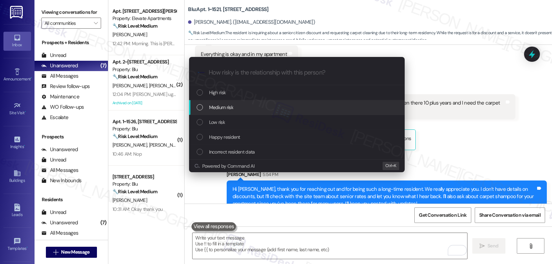
click at [237, 101] on div "Medium risk" at bounding box center [297, 107] width 216 height 15
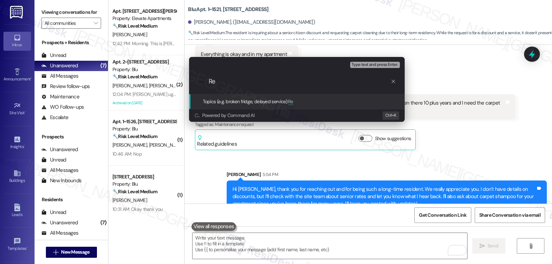
type input "R"
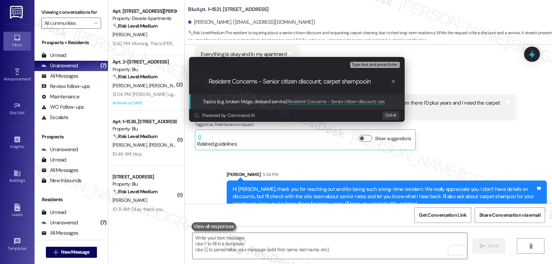
type input "Resident Concerns - Senior citizen discount; carpet shampooing"
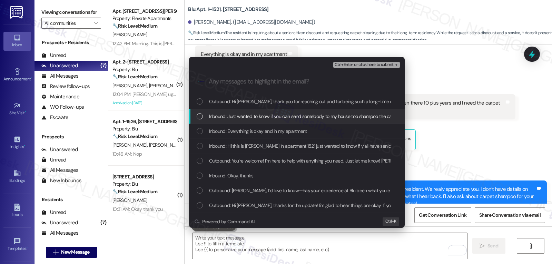
click at [234, 117] on span "Inbound: Just wanted to know if you can send somebody to my house too shampoo t…" at bounding box center [368, 117] width 319 height 8
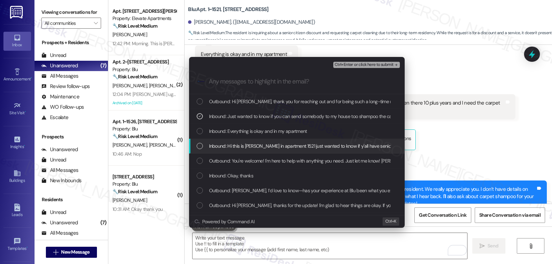
click at [250, 146] on span "Inbound: Hi this is Victor in apartment 1521 just wanted to know if y'all have …" at bounding box center [440, 146] width 463 height 8
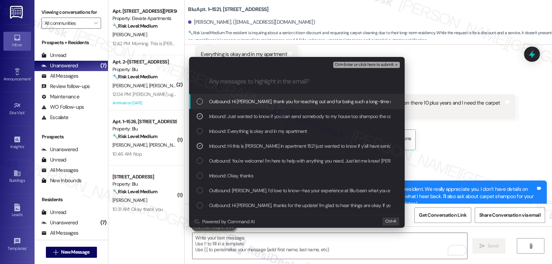
click at [366, 64] on span "Ctrl+Enter or click here to submit" at bounding box center [364, 64] width 59 height 5
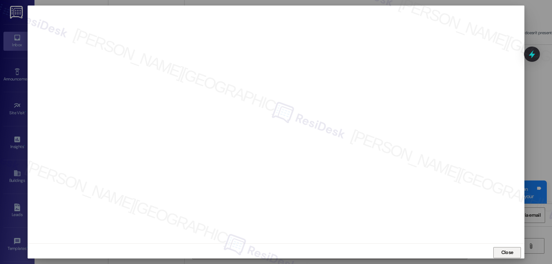
click at [502, 252] on span "Close" at bounding box center [508, 252] width 12 height 7
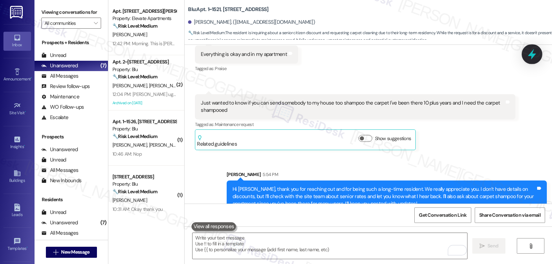
click at [525, 53] on div at bounding box center [532, 54] width 21 height 20
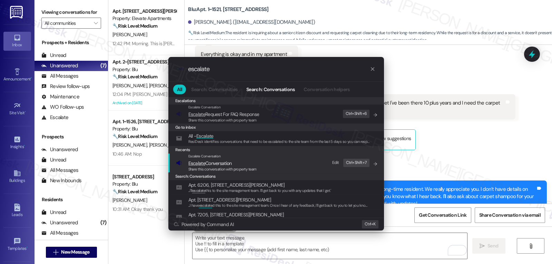
type input "escalate"
click at [245, 162] on span "Escalate Conversation" at bounding box center [222, 163] width 68 height 8
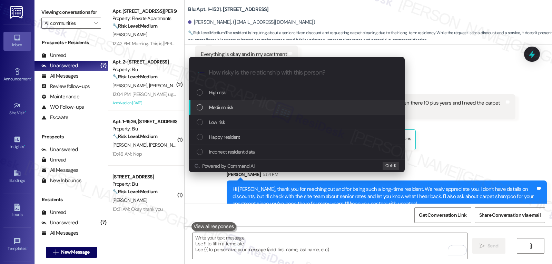
click at [233, 109] on span "Medium risk" at bounding box center [221, 108] width 24 height 8
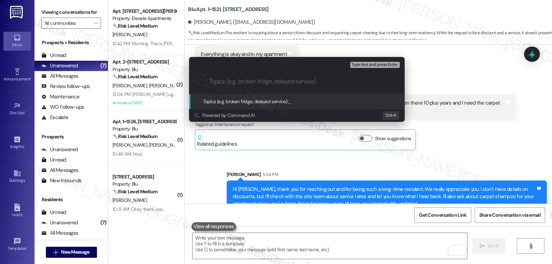
paste input "Resident Concerns - Senior citizen discount; carpet shampooing"
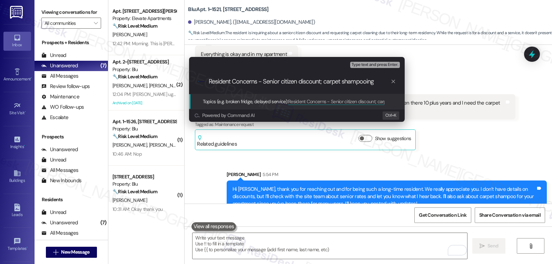
type input "Resident Concerns - Senior citizen discount; carpet shampooing."
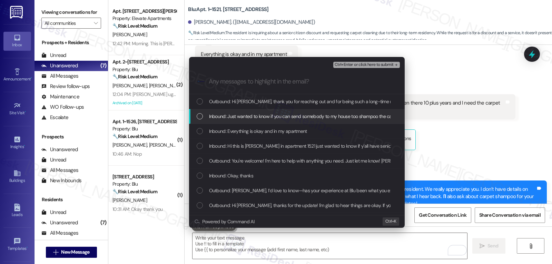
click at [259, 117] on span "Inbound: Just wanted to know if you can send somebody to my house too shampoo t…" at bounding box center [368, 117] width 319 height 8
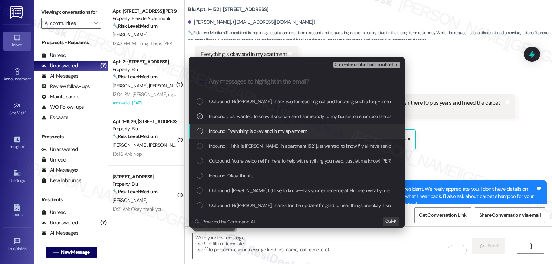
click at [203, 135] on div "Inbound: Everything is okay and in my apartment" at bounding box center [298, 131] width 202 height 8
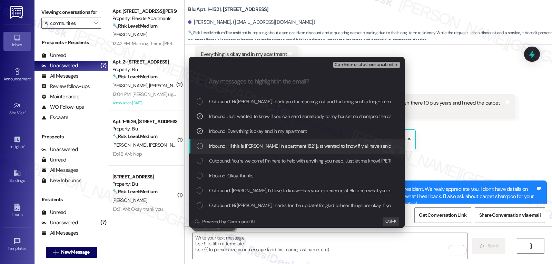
click at [205, 147] on div "Inbound: Hi this is Victor in apartment 1521 just wanted to know if y'all have …" at bounding box center [298, 146] width 202 height 8
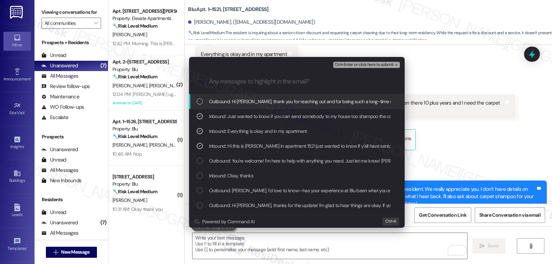
click at [352, 63] on span "Ctrl+Enter or click here to submit" at bounding box center [364, 64] width 59 height 5
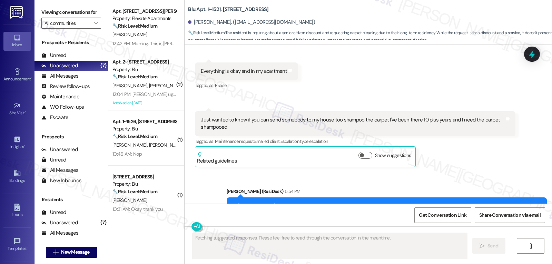
scroll to position [2131, 0]
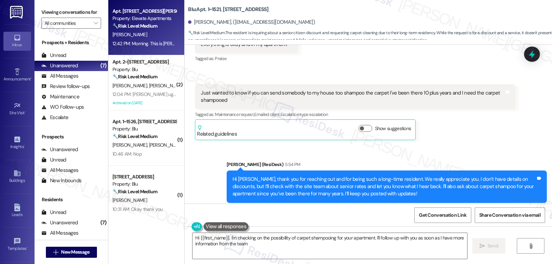
type textarea "Hi {{first_name}}, I'm checking on the possibility of carpet shampooing for you…"
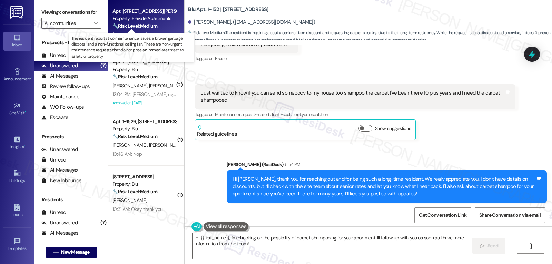
click at [141, 29] on strong "🔧 Risk Level: Medium" at bounding box center [135, 26] width 45 height 6
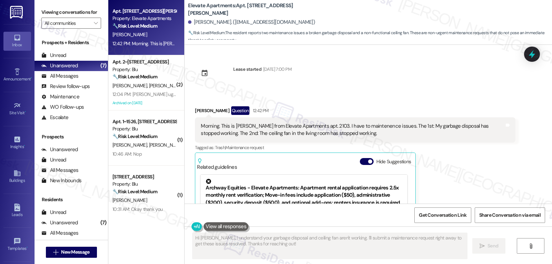
scroll to position [0, 0]
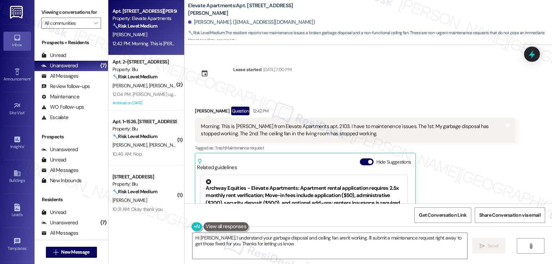
type textarea "Hi Josh, I understand your garbage disposal and ceiling fan aren't working. I'l…"
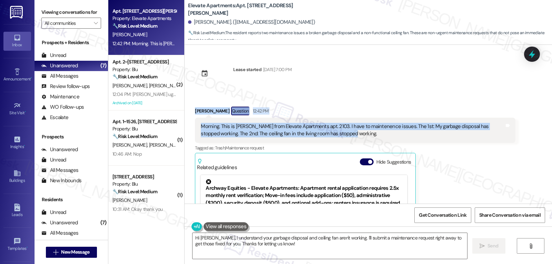
drag, startPoint x: 188, startPoint y: 109, endPoint x: 371, endPoint y: 137, distance: 185.8
click at [371, 137] on div "Received via SMS Joshua Mcfadden Question 12:42 PM Morning. This is Josh from E…" at bounding box center [355, 192] width 331 height 183
copy div "Joshua Mcfadden Question 12:42 PM Morning. This is Josh from Elevate Apartments…"
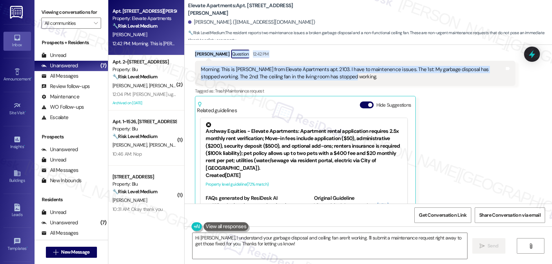
scroll to position [81, 0]
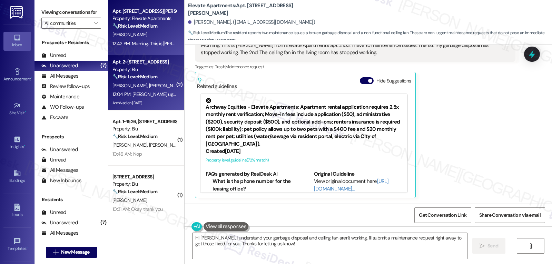
click at [143, 76] on strong "🔧 Risk Level: Medium" at bounding box center [135, 77] width 45 height 6
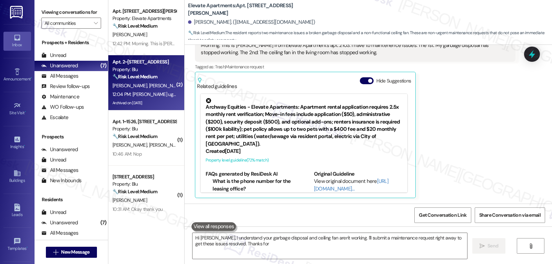
type textarea "Hi Josh, I understand your garbage disposal and ceiling fan aren't working. I'l…"
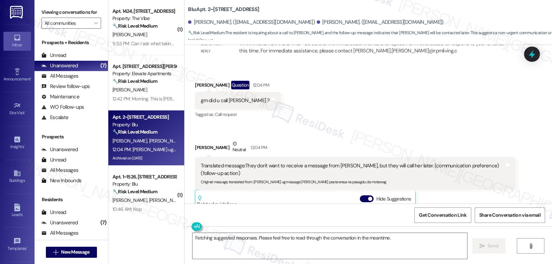
scroll to position [5963, 0]
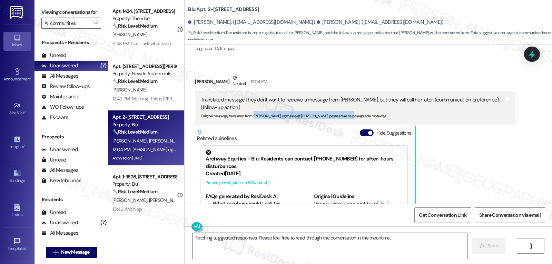
drag, startPoint x: 249, startPoint y: 64, endPoint x: 435, endPoint y: 71, distance: 185.9
click at [435, 91] on div "Translated message: They don't want to receive a message from Eresa, but they w…" at bounding box center [355, 107] width 320 height 32
copy sub "ayaw ug message nila peste eresa na pasagdu cla motawag"
click at [300, 244] on textarea "Fetching suggested responses. Please feel free to read through the conversation…" at bounding box center [330, 246] width 275 height 26
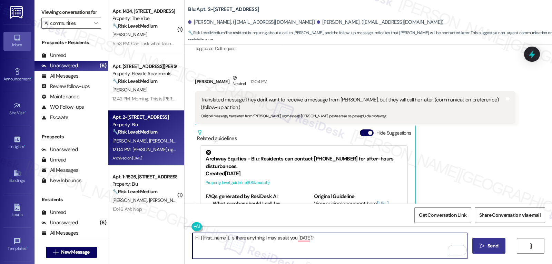
type textarea "Hi {{first_name}}, is there anything I may assist you today?"
click at [483, 251] on button " Send" at bounding box center [489, 246] width 33 height 16
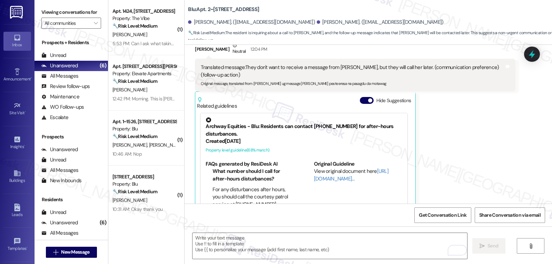
scroll to position [6011, 0]
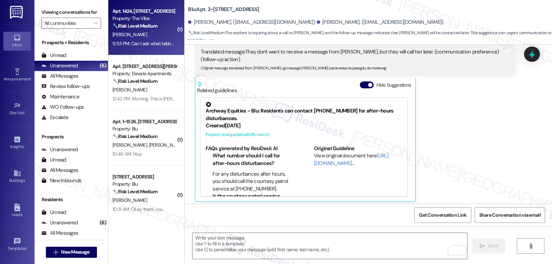
click at [147, 37] on div "[PERSON_NAME]" at bounding box center [144, 34] width 65 height 9
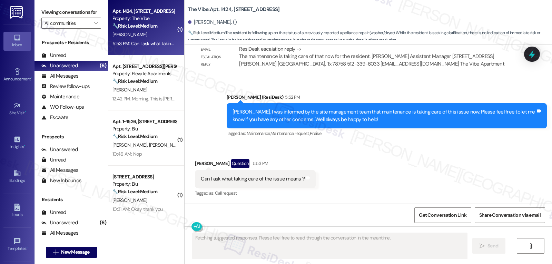
scroll to position [634, 0]
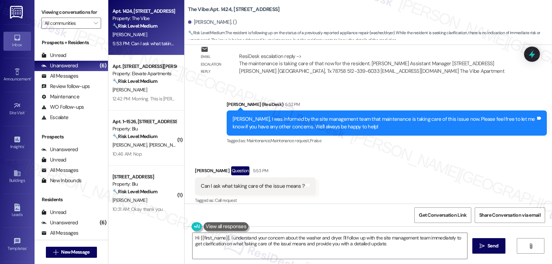
click at [195, 166] on div "Dallen Larson Question 5:53 PM" at bounding box center [255, 171] width 121 height 11
copy div "Dallen"
click at [274, 245] on textarea "Hi {{first_name}}, I understand your concern about the washer and dryer. I'll f…" at bounding box center [330, 246] width 275 height 26
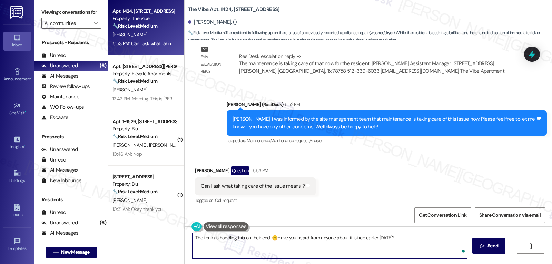
type textarea "The team is handling this on their end. 😊Have you heard from anyone about it, s…"
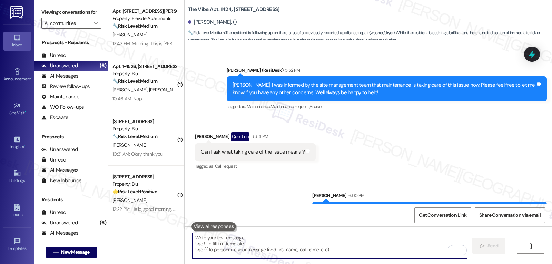
scroll to position [682, 0]
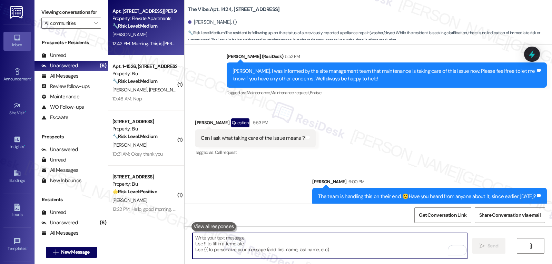
click at [150, 31] on div "J. Mcfadden" at bounding box center [144, 34] width 65 height 9
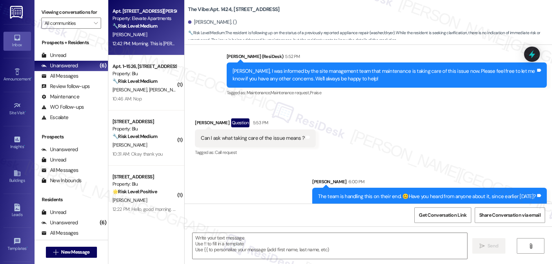
type textarea "Fetching suggested responses. Please feel free to read through the conversation…"
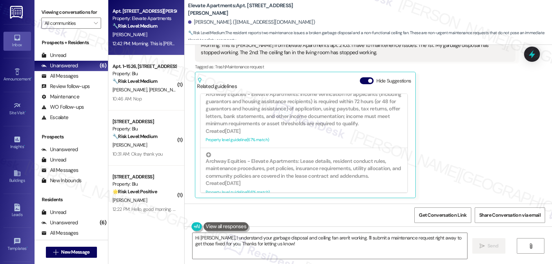
scroll to position [0, 0]
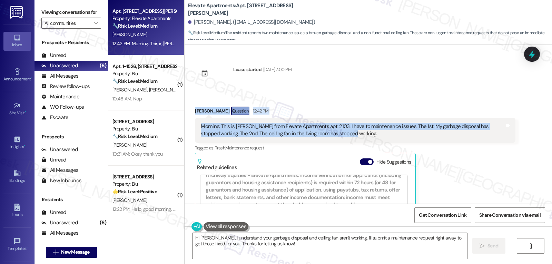
drag, startPoint x: 190, startPoint y: 112, endPoint x: 357, endPoint y: 136, distance: 169.1
click at [357, 136] on div "Received via SMS Joshua Mcfadden Question 12:42 PM Morning. This is Josh from E…" at bounding box center [355, 192] width 331 height 183
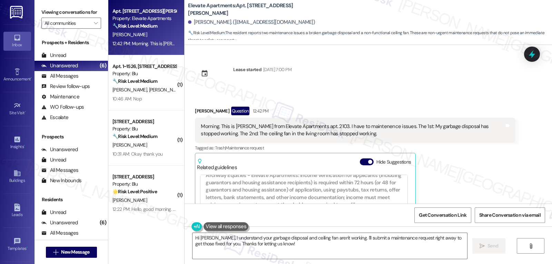
click at [470, 178] on div "Joshua Mcfadden Question 12:42 PM Morning. This is Josh from Elevate Apartments…" at bounding box center [355, 193] width 320 height 173
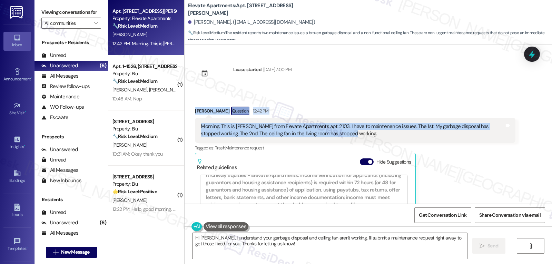
drag, startPoint x: 190, startPoint y: 111, endPoint x: 350, endPoint y: 137, distance: 162.6
click at [350, 137] on div "Received via SMS Joshua Mcfadden Question 12:42 PM Morning. This is Josh from E…" at bounding box center [355, 192] width 331 height 183
copy div "Joshua Mcfadden Question 12:42 PM Morning. This is Josh from Elevate Apartments…"
click at [296, 254] on textarea "Hi Josh, I understand your garbage disposal and ceiling fan aren't working. I'l…" at bounding box center [330, 246] width 275 height 26
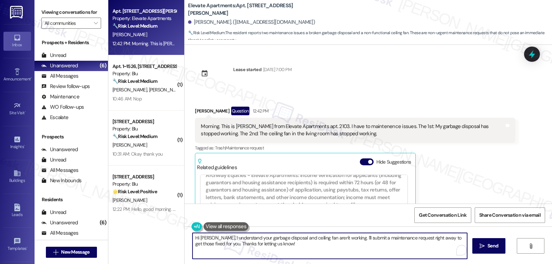
paste textarea "Good morning, Josh—thanks for letting me know. I’m sorry you’re dealing with bo…"
click at [235, 240] on textarea "Good morning, Josh—thanks for letting me know. I’m sorry you’re dealing with bo…" at bounding box center [330, 246] width 275 height 26
click at [353, 251] on textarea "Hello Josh, thanks for letting me know. I’m sorry you’re dealing with both the …" at bounding box center [330, 246] width 275 height 26
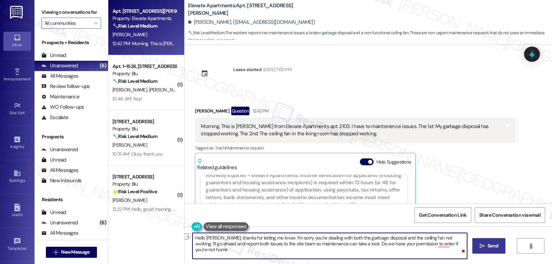
drag, startPoint x: 334, startPoint y: 244, endPoint x: 480, endPoint y: 247, distance: 145.7
click at [480, 247] on div "Hello Josh, thanks for letting me know. I’m sorry you’re dealing with both the …" at bounding box center [369, 252] width 368 height 52
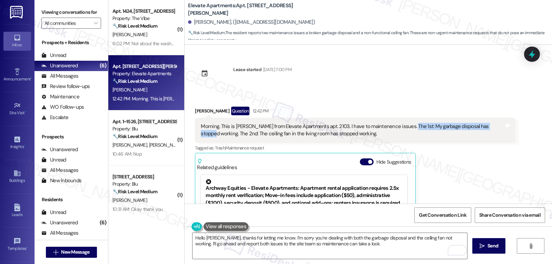
drag, startPoint x: 398, startPoint y: 128, endPoint x: 487, endPoint y: 124, distance: 89.1
click at [487, 124] on div "Morning. This is Josh from Elevate Apartments apt. 2103. I have to maintenence …" at bounding box center [352, 130] width 303 height 15
click at [404, 138] on div "Morning. This is Josh from Elevate Apartments apt. 2103. I have to maintenence …" at bounding box center [355, 130] width 320 height 25
drag, startPoint x: 397, startPoint y: 127, endPoint x: 489, endPoint y: 123, distance: 92.2
click at [489, 123] on div "Morning. This is Josh from Elevate Apartments apt. 2103. I have to maintenence …" at bounding box center [352, 130] width 303 height 15
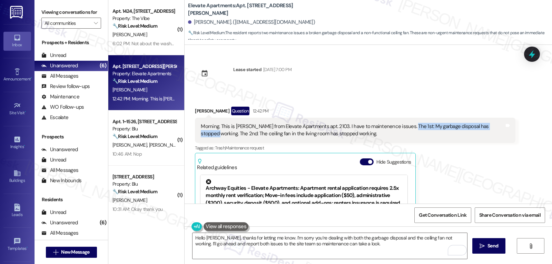
copy div "My garbage disposal has stopped working."
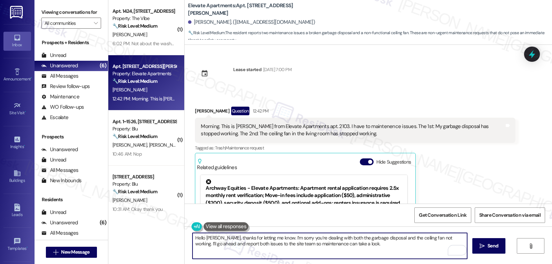
click at [361, 245] on textarea "Hello Josh, thanks for letting me know. I’m sorry you’re dealing with both the …" at bounding box center [330, 246] width 275 height 26
click at [395, 246] on textarea "Hello Josh, thanks for letting me know. I’m sorry you’re dealing with both the …" at bounding box center [330, 246] width 275 height 26
paste textarea "When you flip the switch, does the garbage disposal make any noise (like a humm…"
click at [389, 259] on textarea "Hello Josh, thanks for letting me know. I’m sorry you’re dealing with both the …" at bounding box center [330, 246] width 275 height 26
click at [389, 256] on textarea "Hello Josh, thanks for letting me know. I’m sorry you’re dealing with both the …" at bounding box center [330, 246] width 275 height 26
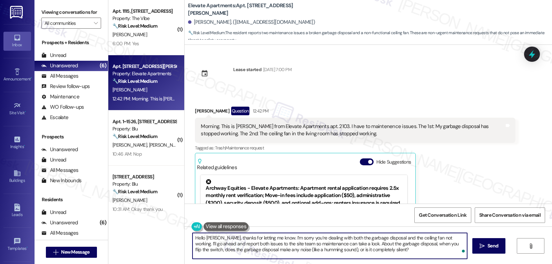
click at [401, 255] on textarea "Hello Josh, thanks for letting me know. I’m sorry you’re dealing with both the …" at bounding box center [330, 246] width 275 height 26
paste textarea "Have you noticed if it stopped working after putting something specific down th…"
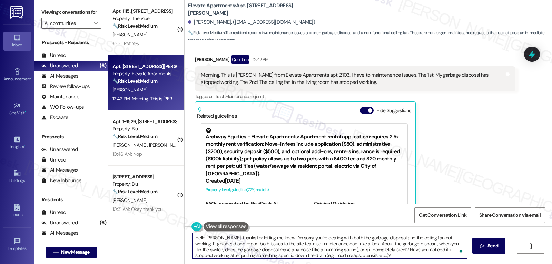
scroll to position [81, 0]
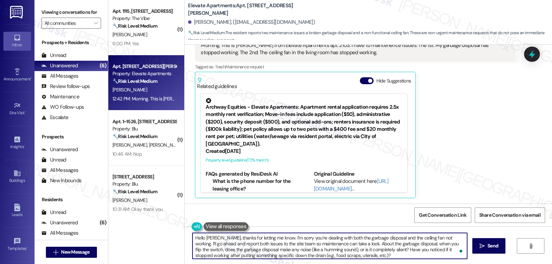
click at [363, 257] on textarea "Hello Josh, thanks for letting me know. I’m sorry you’re dealing with both the …" at bounding box center [330, 246] width 275 height 26
type textarea "Hello Josh, thanks for letting me know. I’m sorry you’re dealing with both the …"
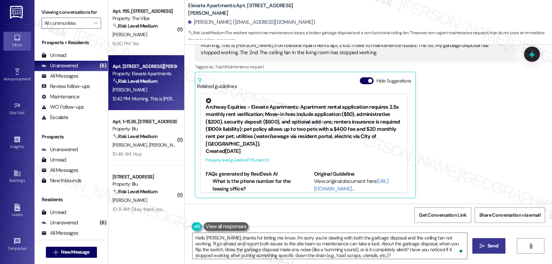
click at [491, 245] on span "Send" at bounding box center [493, 245] width 11 height 7
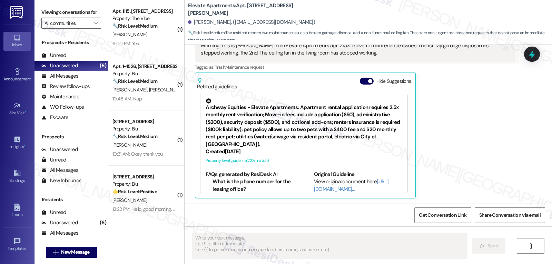
scroll to position [151, 0]
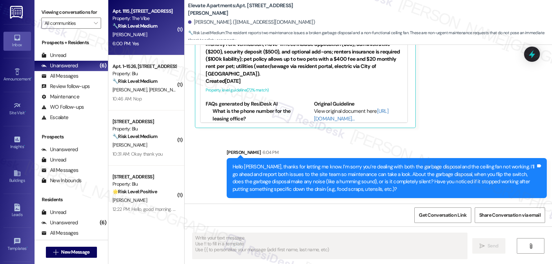
click at [145, 35] on div "C. Spurdens" at bounding box center [144, 34] width 65 height 9
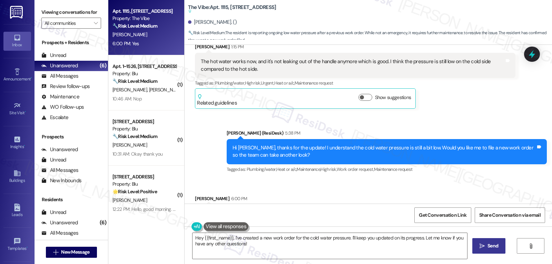
scroll to position [293, 0]
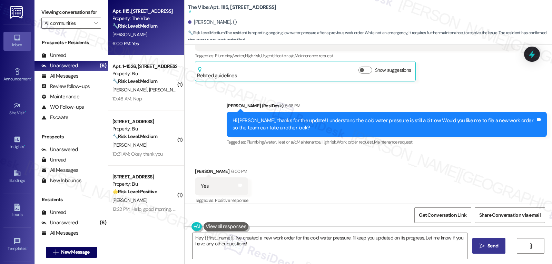
drag, startPoint x: 182, startPoint y: 235, endPoint x: 148, endPoint y: 224, distance: 35.4
click at [153, 226] on div "Apt. 1115, 1070 Mearns Meadow Blvd Property: The Vibe 🔧 Risk Level: Medium The …" at bounding box center [330, 132] width 444 height 264
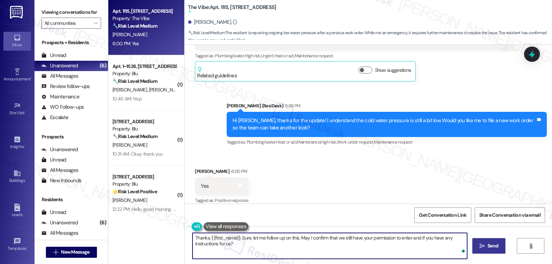
type textarea "Thanks, {{first_name}}. Sure, let me follow up on this. May I confirm that we s…"
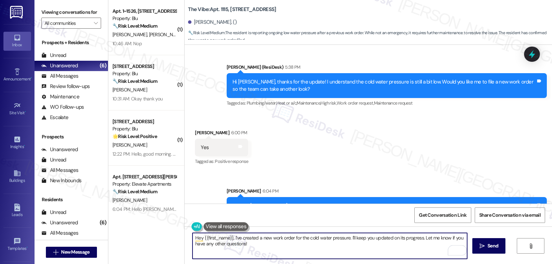
scroll to position [328, 0]
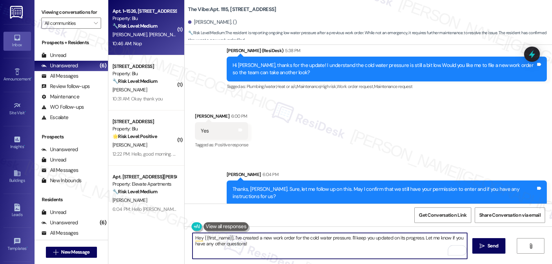
type textarea "Hey {{first_name}}, I've created a new work order for the cold water pressure. …"
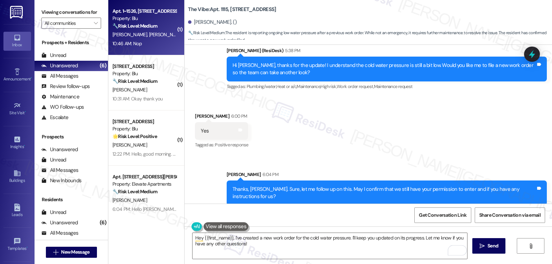
click at [145, 43] on div "10:46 AM: Nop 10:46 AM: Nop" at bounding box center [144, 43] width 65 height 9
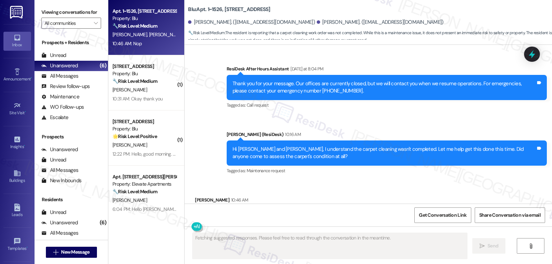
scroll to position [939, 0]
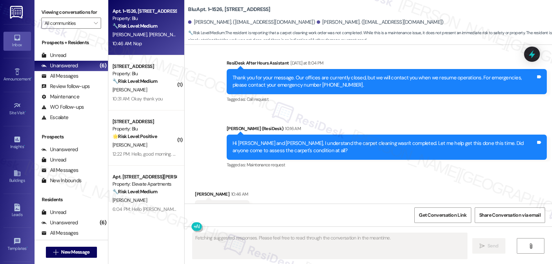
click at [287, 175] on div "Received via SMS Yves Perrin 10:46 AM Nop Tags and notes Tagged as: Negative re…" at bounding box center [369, 204] width 368 height 58
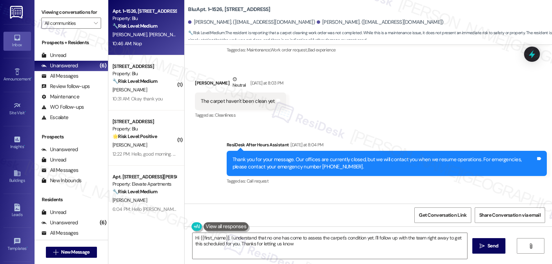
type textarea "Hi {{first_name}}, I understand that no one has come to assess the carpet's con…"
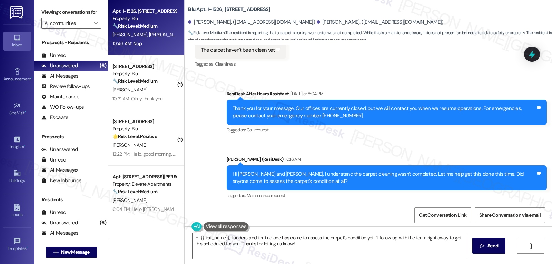
scroll to position [939, 0]
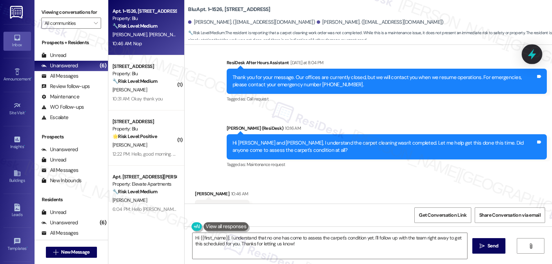
click at [539, 58] on div at bounding box center [532, 54] width 21 height 20
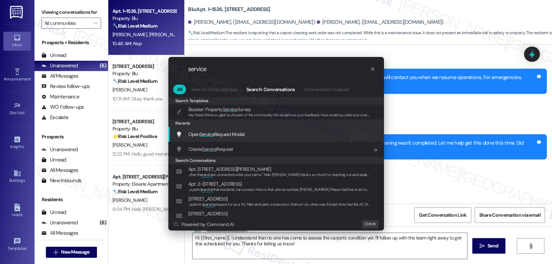
type input "service"
click at [229, 139] on div "Open Service Request Modal Add shortcut" at bounding box center [276, 134] width 216 height 15
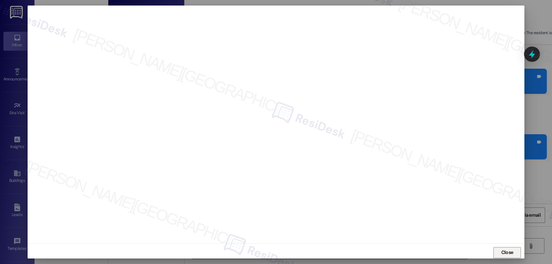
click at [503, 252] on span "Close" at bounding box center [508, 252] width 12 height 7
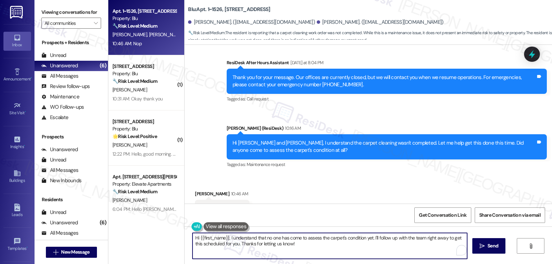
drag, startPoint x: 362, startPoint y: 239, endPoint x: 368, endPoint y: 239, distance: 5.9
click at [368, 239] on textarea "Hi {{first_name}}, I understand that no one has come to assess the carpet's con…" at bounding box center [330, 246] width 275 height 26
drag, startPoint x: 415, startPoint y: 238, endPoint x: 436, endPoint y: 239, distance: 21.1
click at [436, 239] on textarea "Hi {{first_name}}, I understand that no one has come to assess the carpet's con…" at bounding box center [330, 246] width 275 height 26
click at [303, 251] on textarea "Hi {{first_name}}, I understand that no one has come to assess the carpet's con…" at bounding box center [330, 246] width 275 height 26
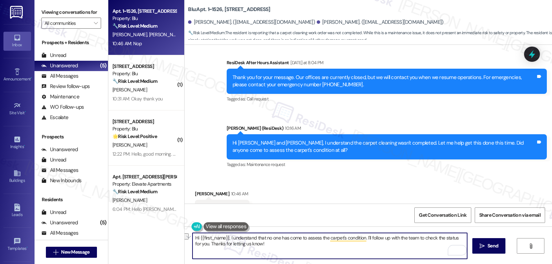
drag, startPoint x: 295, startPoint y: 247, endPoint x: 201, endPoint y: 243, distance: 94.0
click at [201, 243] on textarea "Hi {{first_name}}, I understand that no one has come to assess the carpet's con…" at bounding box center [330, 246] width 275 height 26
click at [281, 238] on textarea "Hi {{first_name}}, I understand that no one has come to assess the carpet's con…" at bounding box center [330, 246] width 275 height 26
click at [392, 247] on textarea "Hi {{first_name}}, I understand that no one has come to assess the carpet's con…" at bounding box center [330, 246] width 275 height 26
type textarea "Hi {{first_name}}, I understand that no one has come to assess the carpet's con…"
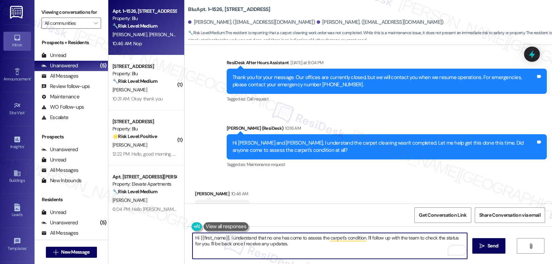
click at [496, 249] on span "Send" at bounding box center [493, 245] width 11 height 7
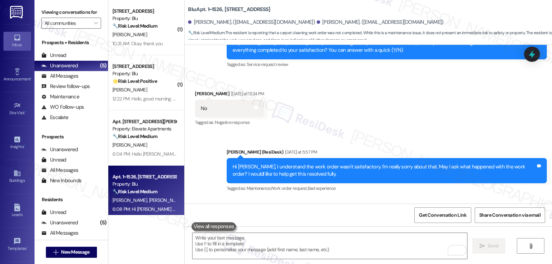
scroll to position [649, 0]
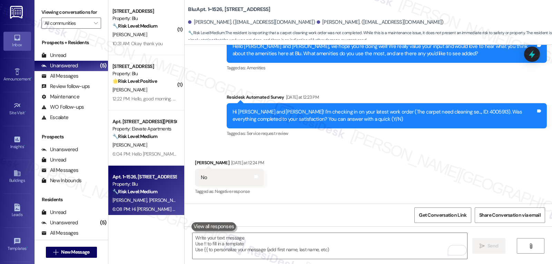
click at [439, 108] on div "Hi [PERSON_NAME] and [PERSON_NAME]! I'm checking in on your latest work order (…" at bounding box center [384, 115] width 303 height 15
copy div "4005913"
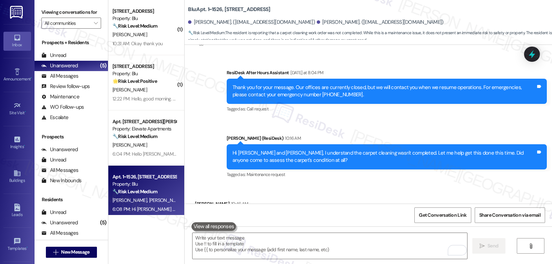
scroll to position [995, 0]
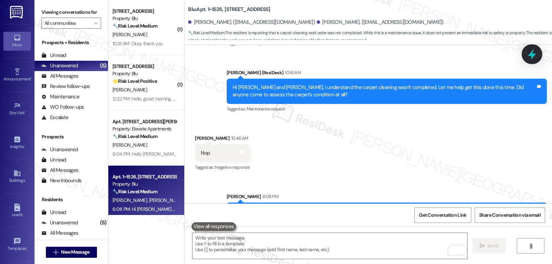
click at [535, 50] on icon at bounding box center [532, 54] width 12 height 12
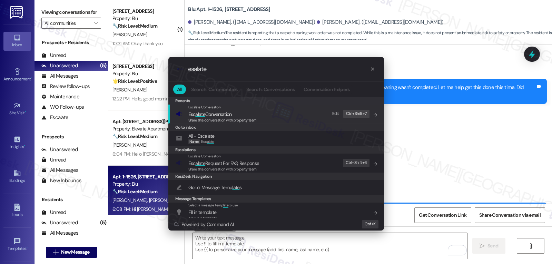
type input "esalate"
click at [240, 121] on span "Share this conversation with property team" at bounding box center [222, 120] width 68 height 5
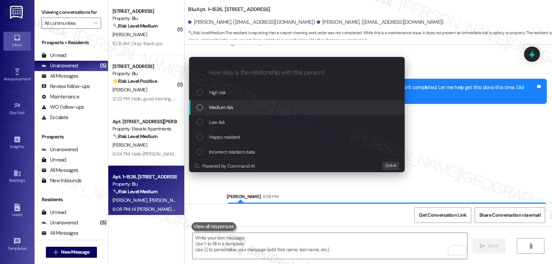
click at [246, 107] on div "Medium risk" at bounding box center [298, 108] width 202 height 8
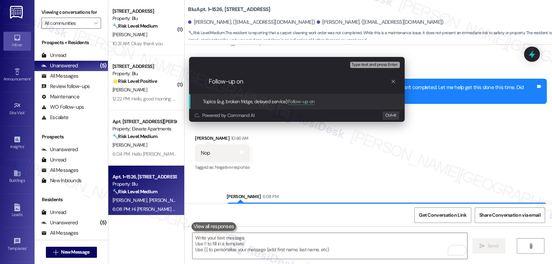
paste input "4005913"
type input "Follow-up on WO 4005913 - carpet cleaning not completed"
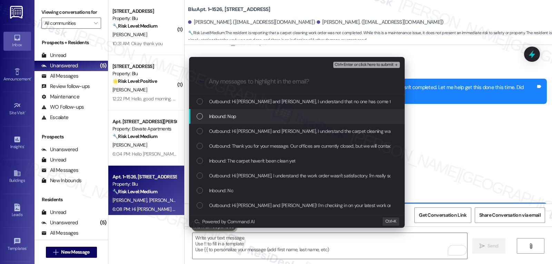
click at [246, 122] on div "Inbound: Nop" at bounding box center [297, 116] width 216 height 15
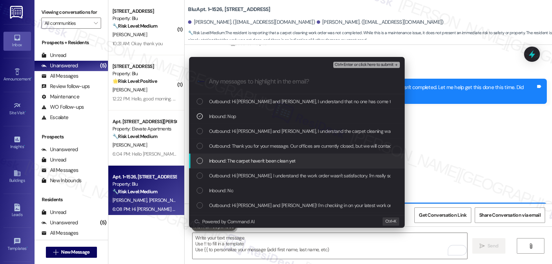
click at [259, 165] on div "Inbound: The carpet haven't been clean yet" at bounding box center [297, 161] width 216 height 15
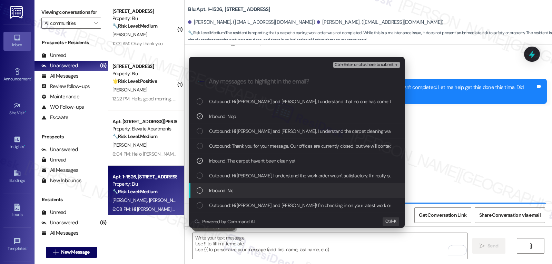
click at [245, 196] on div "Inbound: No" at bounding box center [297, 190] width 216 height 15
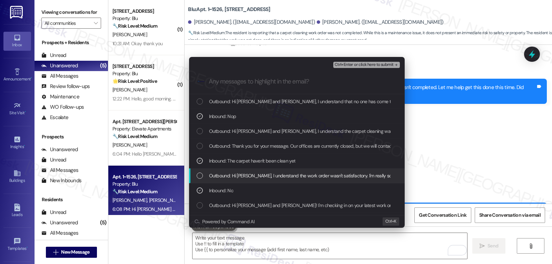
click at [213, 175] on span "Outbound: Hi Yves, I understand the work order wasn't satisfactory. I'm really …" at bounding box center [403, 176] width 389 height 8
click at [197, 177] on icon "List of options" at bounding box center [199, 175] width 5 height 5
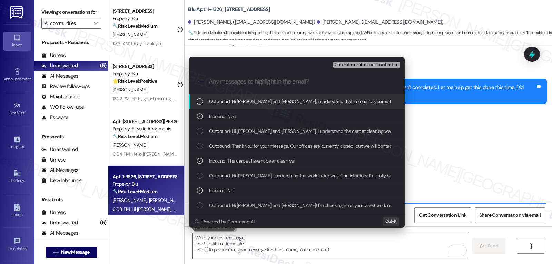
click at [374, 66] on span "Ctrl+Enter or click here to submit" at bounding box center [364, 64] width 59 height 5
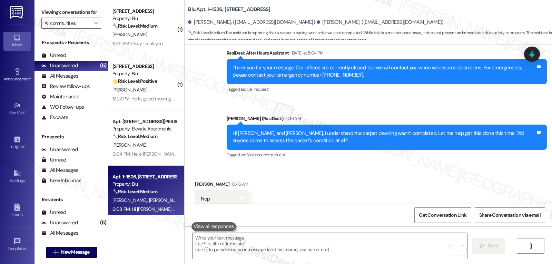
scroll to position [939, 0]
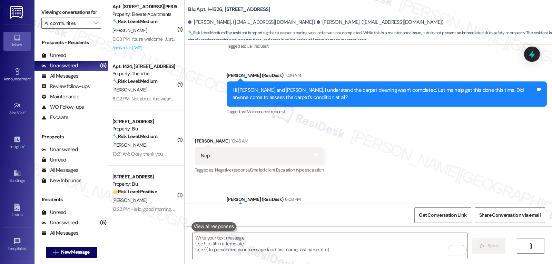
scroll to position [1005, 0]
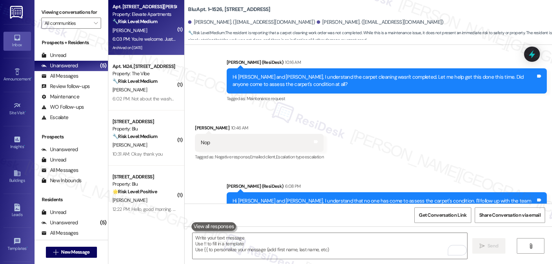
click at [127, 21] on strong "🔧 Risk Level: Medium" at bounding box center [135, 21] width 45 height 6
type textarea "Fetching suggested responses. Please feel free to read through the conversation…"
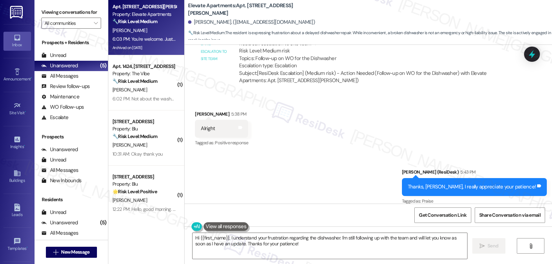
scroll to position [6595, 0]
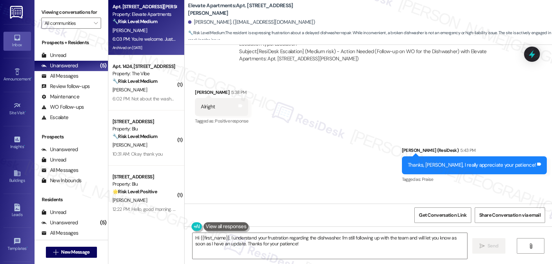
drag, startPoint x: 227, startPoint y: 239, endPoint x: 311, endPoint y: 222, distance: 85.1
click at [227, 239] on textarea "Hi {{first_name}}, I understand your frustration regarding the dishwasher. I'm …" at bounding box center [330, 246] width 275 height 26
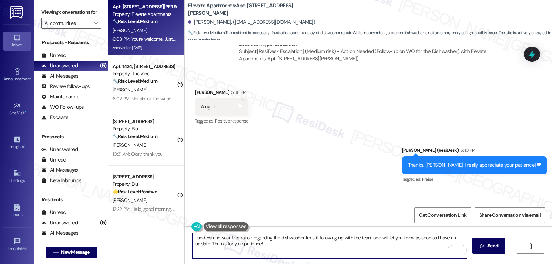
click at [299, 238] on textarea "I understand your frustration regarding the dishwasher. I'm still following up …" at bounding box center [330, 246] width 275 height 26
click at [416, 241] on textarea "I understand your frustration regarding the dishwasher, [PERSON_NAME]. Don't wo…" at bounding box center [330, 246] width 275 height 26
type textarea "I understand your frustration regarding the dishwasher, [PERSON_NAME]. Don't wo…"
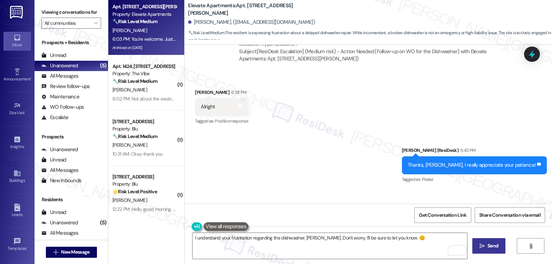
click at [496, 250] on span "Send" at bounding box center [493, 245] width 11 height 7
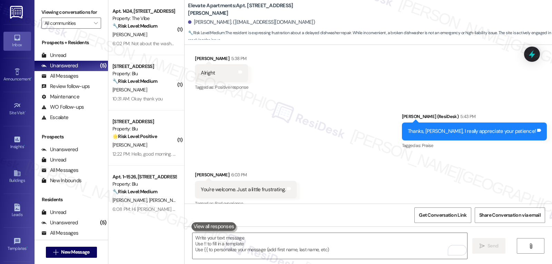
scroll to position [6643, 0]
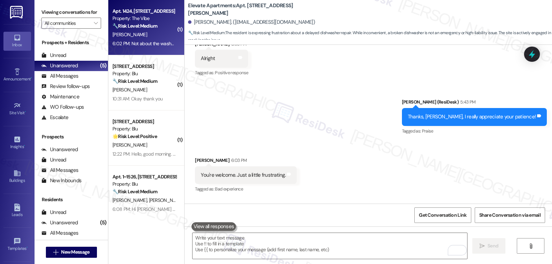
click at [151, 25] on strong "🔧 Risk Level: Medium" at bounding box center [135, 26] width 45 height 6
type textarea "Fetching suggested responses. Please feel free to read through the conversation…"
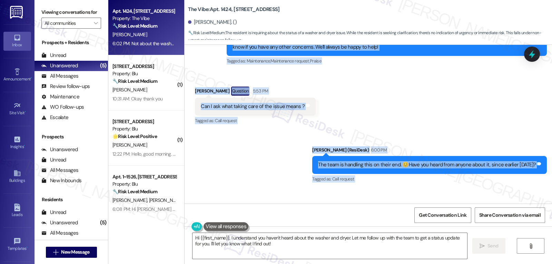
scroll to position [750, 0]
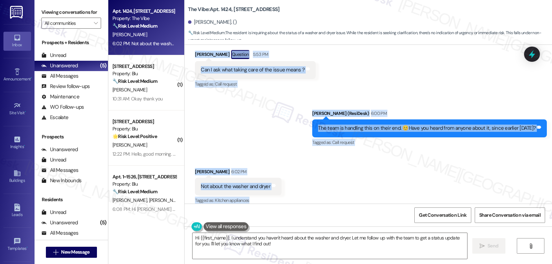
drag, startPoint x: 217, startPoint y: 51, endPoint x: 447, endPoint y: 190, distance: 268.8
click at [447, 190] on div "Lease started [DATE] 8:00 PM Survey, sent via SMS Residesk Automated Survey 12:…" at bounding box center [369, 124] width 368 height 159
copy div "[PERSON_NAME] (ResiDesk) 5:52 PM [PERSON_NAME], I was informed by the site mana…"
click at [359, 185] on div "Received via SMS [PERSON_NAME] 6:02 PM Not about the washer and dryer Tags and …" at bounding box center [369, 182] width 368 height 58
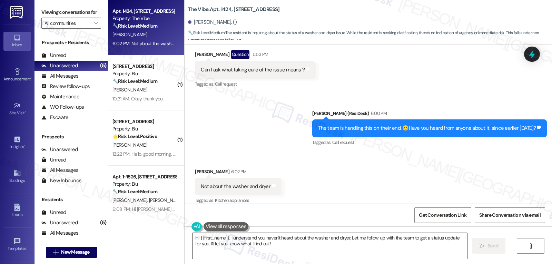
click at [314, 253] on textarea "Hi {{first_name}}, I understand you haven't heard about the washer and dryer. L…" at bounding box center [330, 246] width 275 height 26
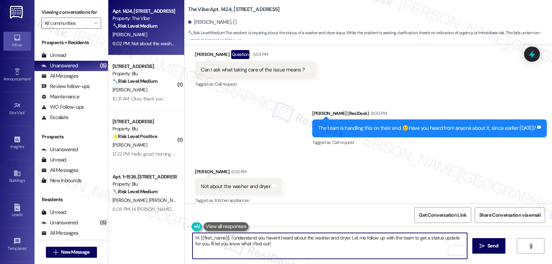
drag, startPoint x: 283, startPoint y: 248, endPoint x: 104, endPoint y: 223, distance: 180.6
click at [108, 223] on div "Apt. 1424, [STREET_ADDRESS] Property: The Vibe 🔧 Risk Level: Medium The residen…" at bounding box center [330, 132] width 444 height 264
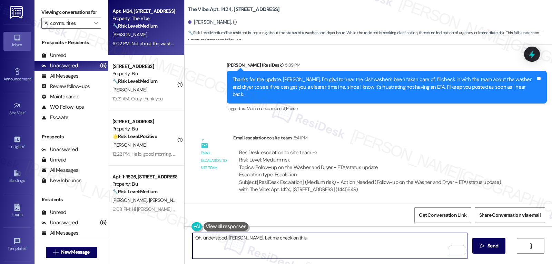
scroll to position [474, 0]
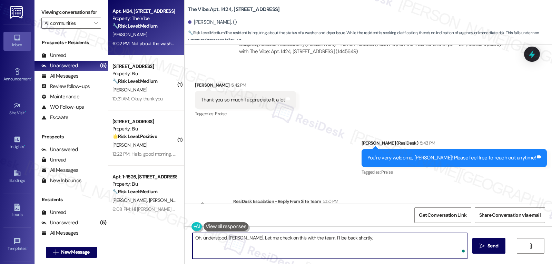
type textarea "Oh, understood, [PERSON_NAME]. Let me check on this with the team. I'll be back…"
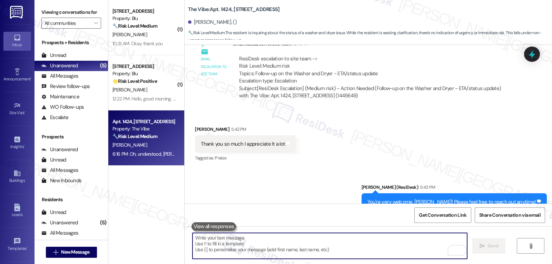
scroll to position [384, 0]
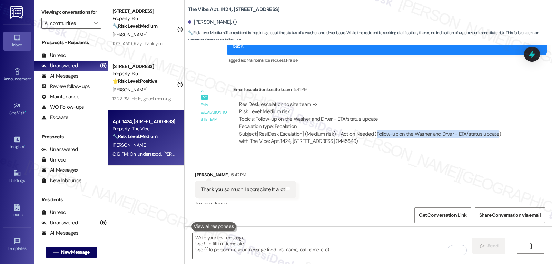
drag, startPoint x: 369, startPoint y: 127, endPoint x: 489, endPoint y: 124, distance: 119.8
click at [489, 130] on div "Subject: [ResiDesk Escalation] (Medium risk) - Action Needed (Follow-up on the …" at bounding box center [374, 137] width 270 height 15
copy div "Follow-up on the Washer and Dryer - ETA/status update"
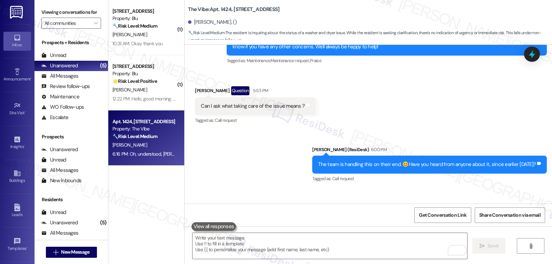
scroll to position [798, 0]
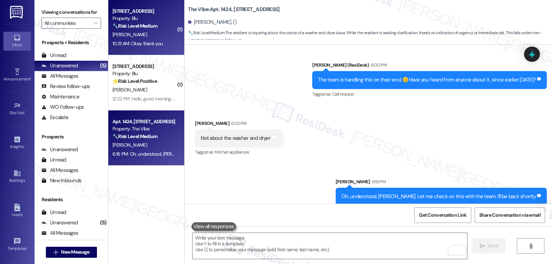
click at [153, 37] on div "[PERSON_NAME]" at bounding box center [144, 34] width 65 height 9
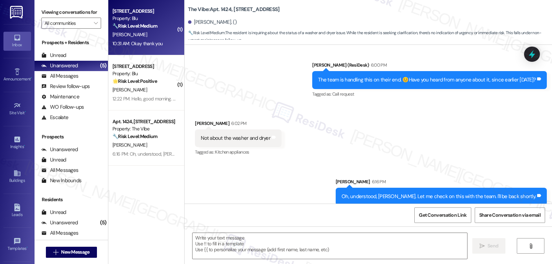
type textarea "Fetching suggested responses. Please feel free to read through the conversation…"
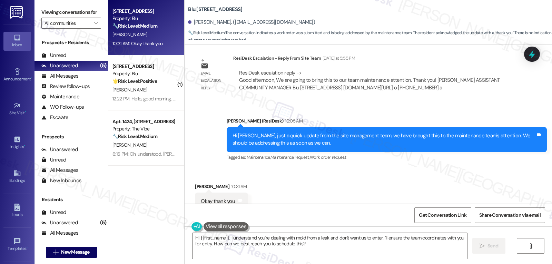
scroll to position [2854, 0]
click at [197, 183] on div "[PERSON_NAME] 10:31 AM" at bounding box center [221, 188] width 53 height 10
copy div "Orentha"
click at [291, 250] on textarea "Hi {{first_name}}, I understand you're dealing with mold from a leak and don't …" at bounding box center [330, 246] width 275 height 26
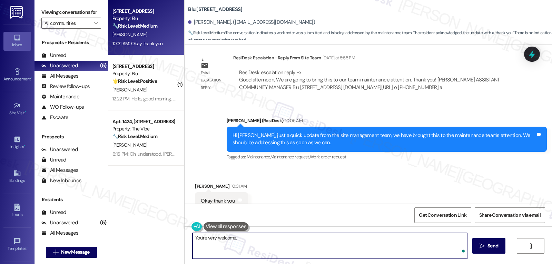
paste textarea "Orentha"
type textarea "You're very welcome, Orentha!"
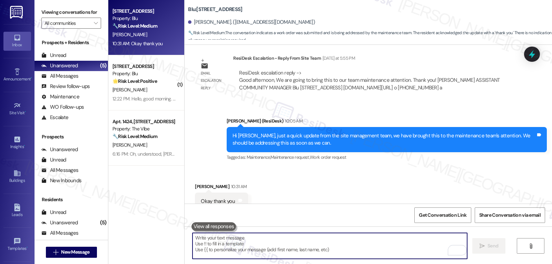
scroll to position [2902, 0]
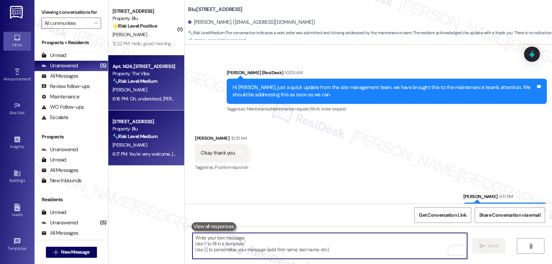
click at [147, 82] on strong "🔧 Risk Level: Medium" at bounding box center [135, 81] width 45 height 6
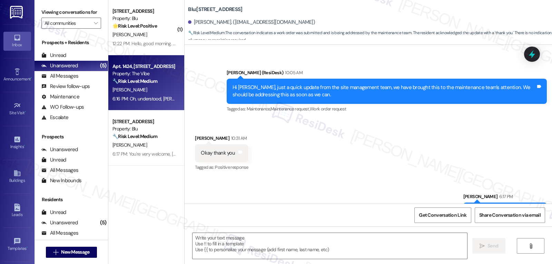
type textarea "Fetching suggested responses. Please feel free to read through the conversation…"
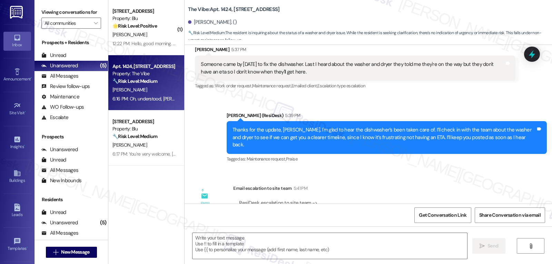
type textarea "Fetching suggested responses. Please feel free to read through the conversation…"
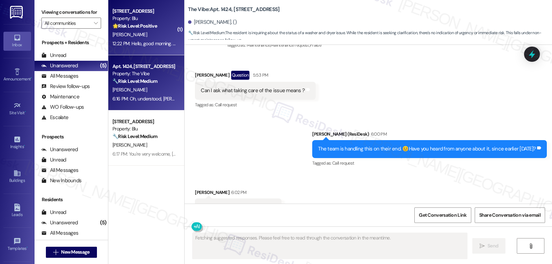
click at [147, 28] on strong "🌟 Risk Level: Positive" at bounding box center [135, 26] width 45 height 6
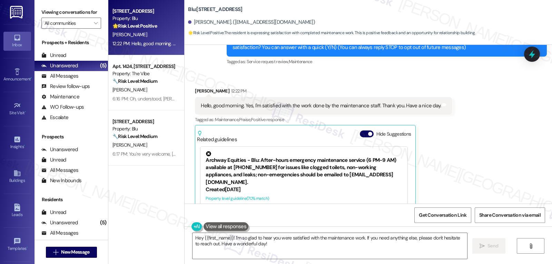
scroll to position [68, 0]
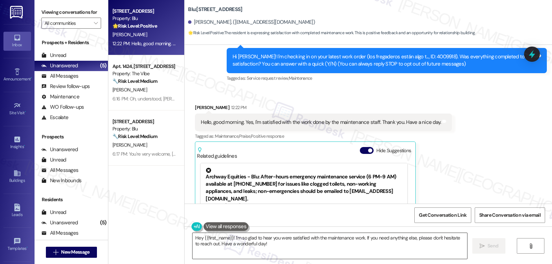
click at [332, 250] on textarea "Hey {{first_name}}! I'm so glad to hear you were satisfied with the maintenance…" at bounding box center [330, 246] width 275 height 26
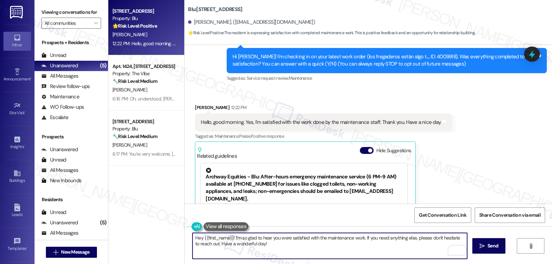
drag, startPoint x: 211, startPoint y: 245, endPoint x: 416, endPoint y: 280, distance: 208.0
click at [416, 264] on html "Inbox Go to Inbox Announcement • Send A Text Announcement Site Visit • Go to Si…" at bounding box center [276, 132] width 552 height 264
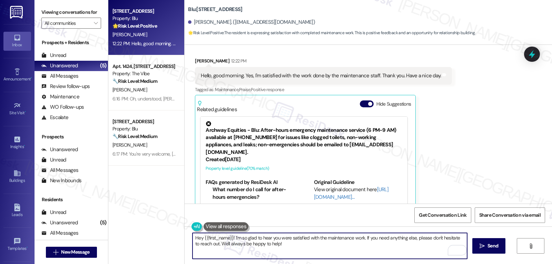
scroll to position [138, 0]
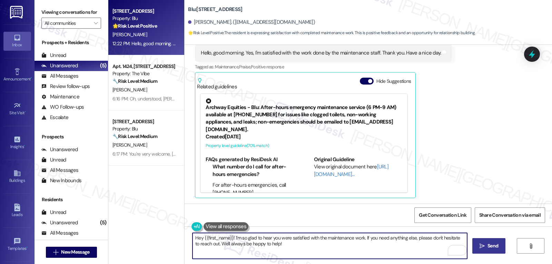
type textarea "Hey {{first_name}}! I'm so glad to hear you were satisfied with the maintenance…"
click at [488, 243] on span "Send" at bounding box center [493, 245] width 11 height 7
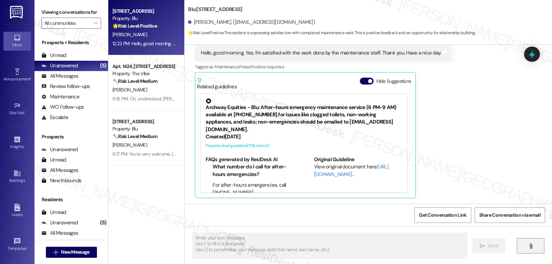
scroll to position [137, 0]
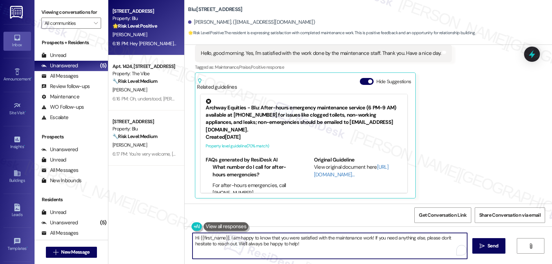
drag, startPoint x: 288, startPoint y: 249, endPoint x: 154, endPoint y: 227, distance: 135.6
click at [154, 227] on div "Apt. 1~0423, 9500 Dessau Rd Property: Blu 🌟 Risk Level: Positive The resident i…" at bounding box center [330, 132] width 444 height 264
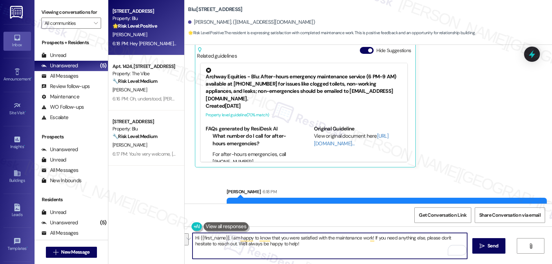
scroll to position [193, 0]
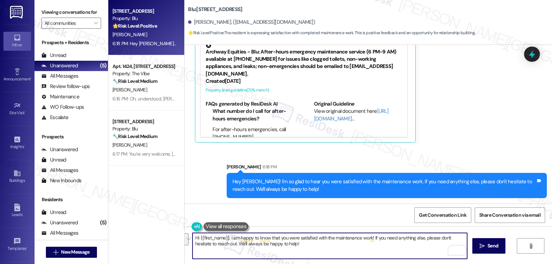
click at [323, 253] on textarea "Hi {{first_name}}, I am happy to know that you were satisfied with the maintena…" at bounding box center [330, 246] width 275 height 26
paste textarea "how’s everything going for you at {{property}}? Has it met your expectations so…"
type textarea "By the way, Julio, how’s everything going for you at {{property}}? Has it met y…"
click at [484, 245] on span " Send" at bounding box center [489, 245] width 22 height 7
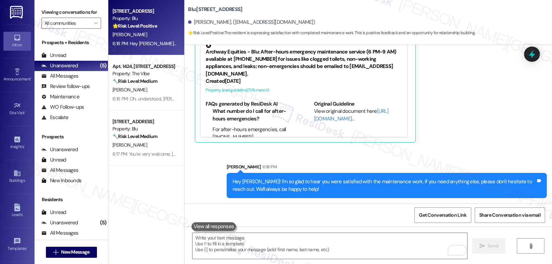
scroll to position [137, 0]
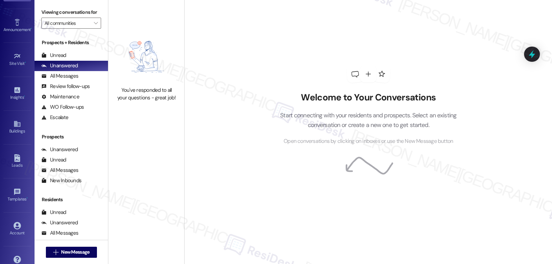
scroll to position [65, 0]
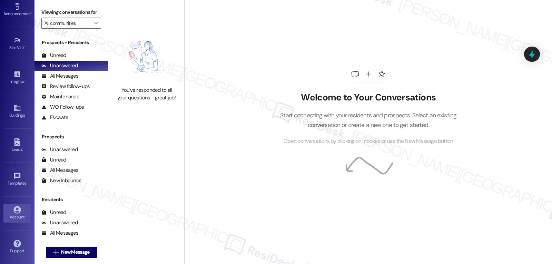
click at [19, 215] on div "Account" at bounding box center [17, 217] width 35 height 7
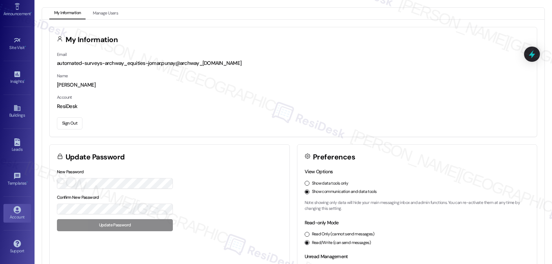
click at [69, 124] on button "Sign Out" at bounding box center [70, 123] width 26 height 12
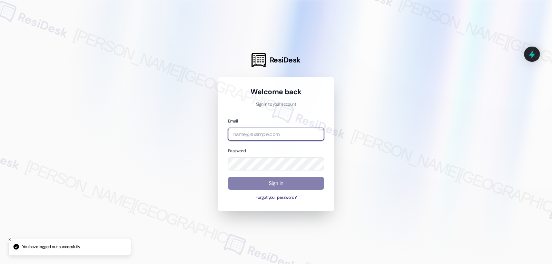
click at [263, 136] on input "email" at bounding box center [276, 134] width 96 height 13
click at [246, 133] on input "email" at bounding box center [276, 134] width 96 height 13
paste input "[EMAIL_ADDRESS][DOMAIN_NAME]"
type input "[EMAIL_ADDRESS][DOMAIN_NAME]"
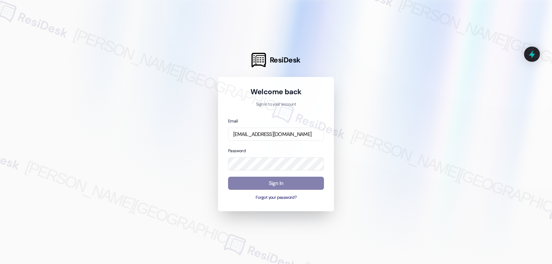
scroll to position [0, 0]
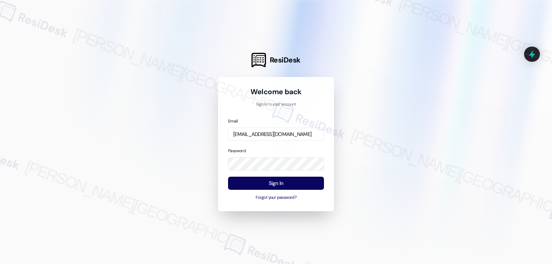
click at [288, 152] on div "Password" at bounding box center [276, 159] width 96 height 24
click at [282, 185] on button "Sign In" at bounding box center [276, 183] width 96 height 13
